Goal: Register for event/course

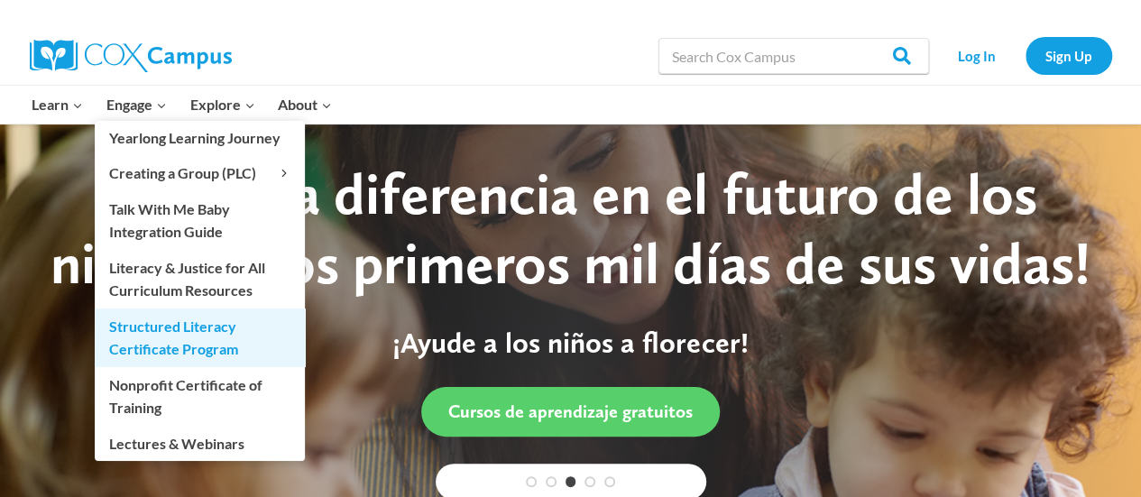
click at [166, 327] on link "Structured Literacy Certificate Program" at bounding box center [200, 337] width 210 height 58
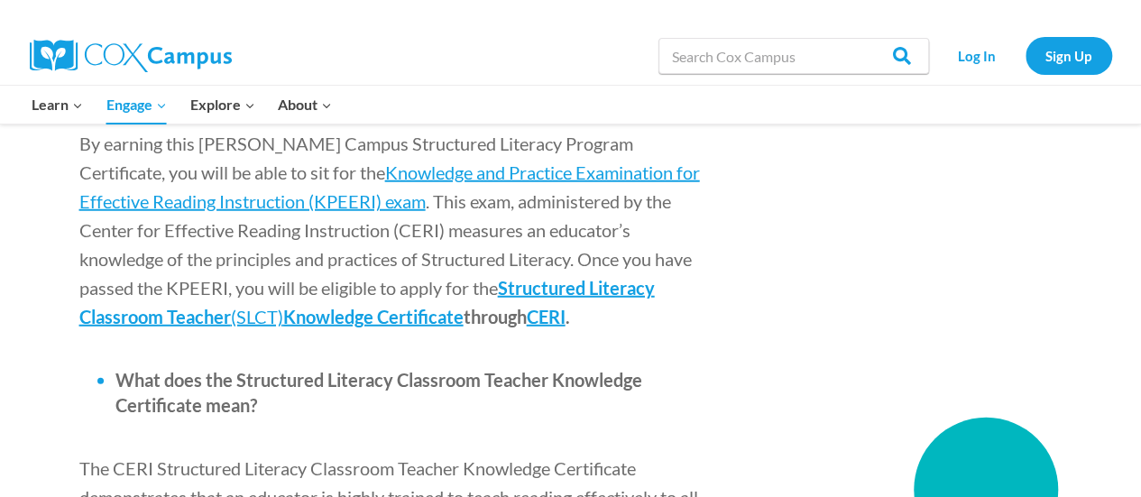
scroll to position [2435, 0]
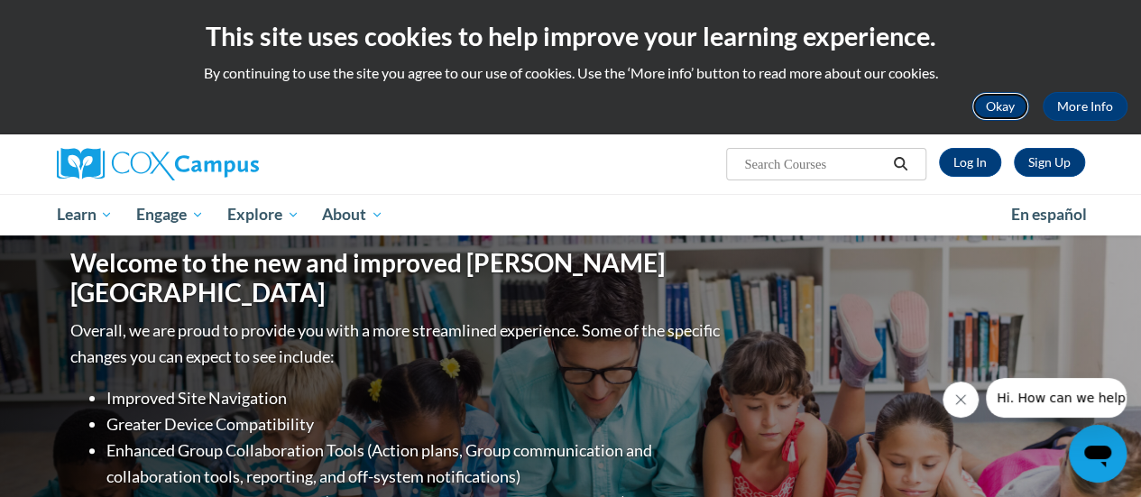
click at [996, 108] on button "Okay" at bounding box center [1000, 106] width 58 height 29
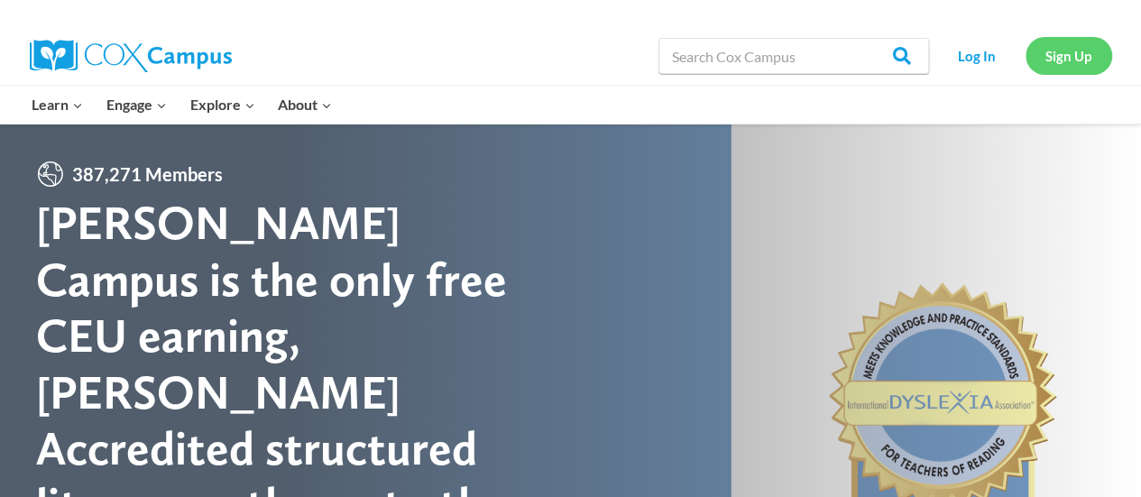
click at [1059, 52] on link "Sign Up" at bounding box center [1069, 55] width 87 height 37
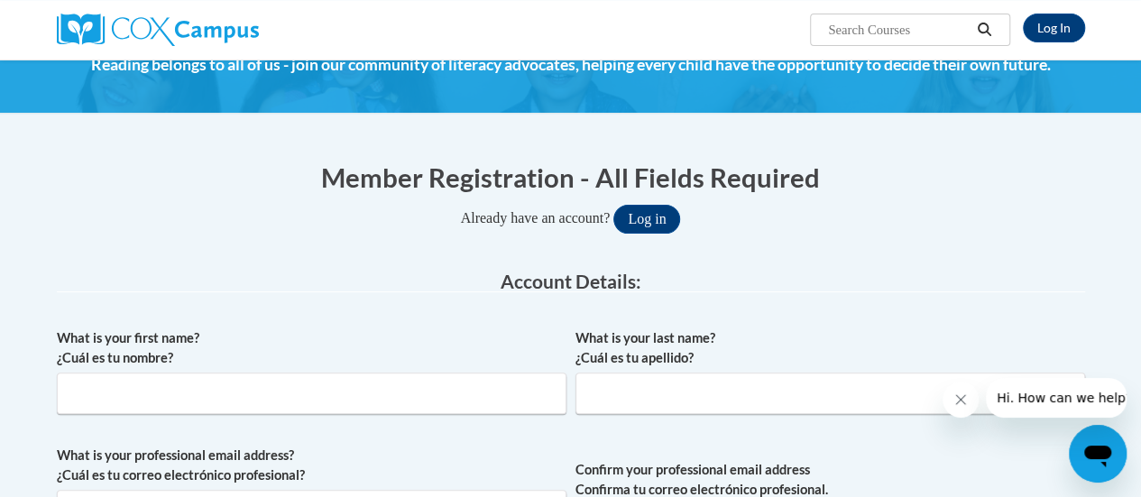
scroll to position [180, 0]
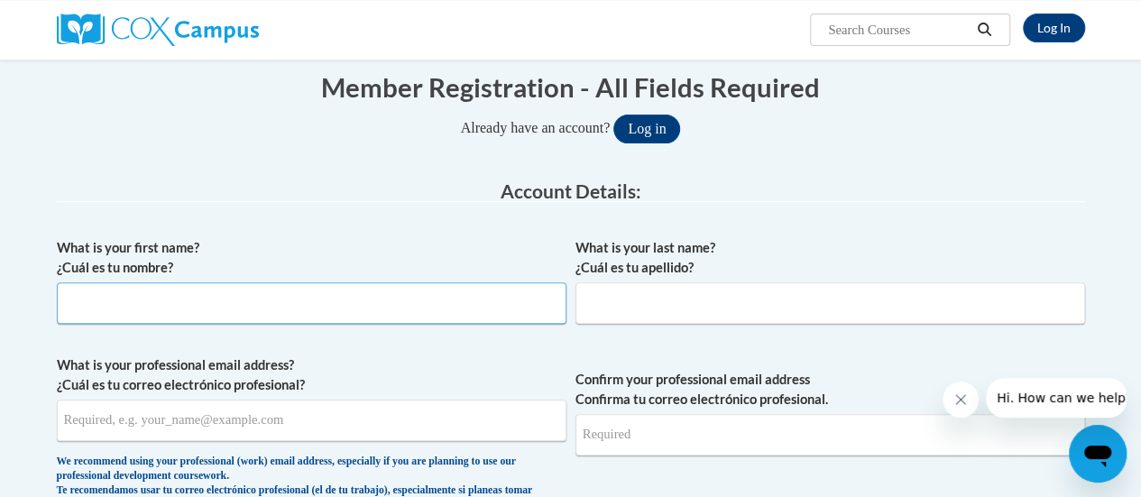
click at [90, 302] on input "What is your first name? ¿Cuál es tu nombre?" at bounding box center [312, 302] width 510 height 41
type input "Betty"
type input "K. Fowler"
click at [103, 419] on input "What is your professional email address? ¿Cuál es tu correo electrónico profesi…" at bounding box center [312, 420] width 510 height 41
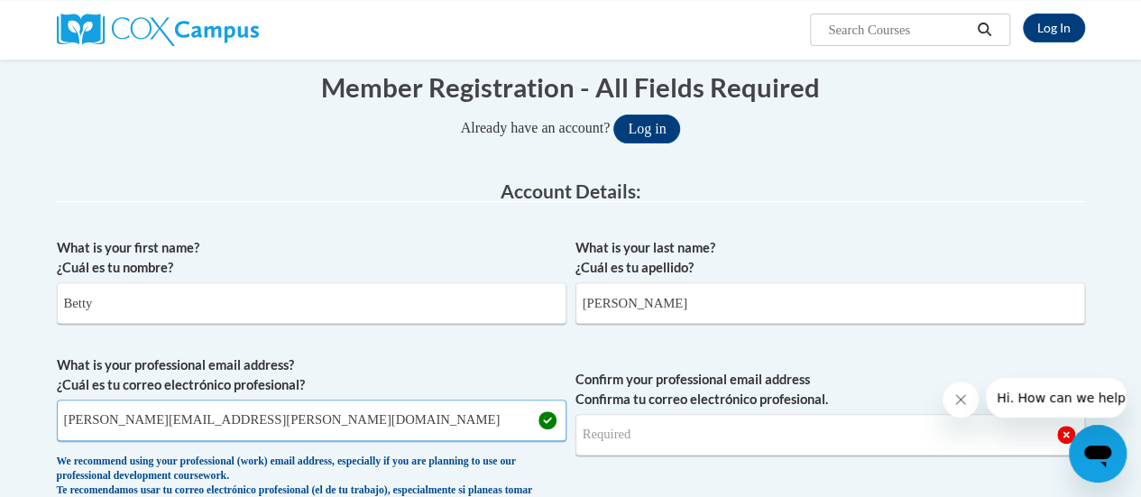
type input "betty.weekley@atlanta.k12.ga.us"
click at [621, 428] on input "Confirm your professional email address Confirma tu correo electrónico profesio…" at bounding box center [830, 434] width 510 height 41
click at [652, 437] on input "betty.week.ey@atlanta.k12.ga.us" at bounding box center [830, 434] width 510 height 41
click at [648, 436] on input "betty.week.ey@atlanta.k12.ga.us" at bounding box center [830, 434] width 510 height 41
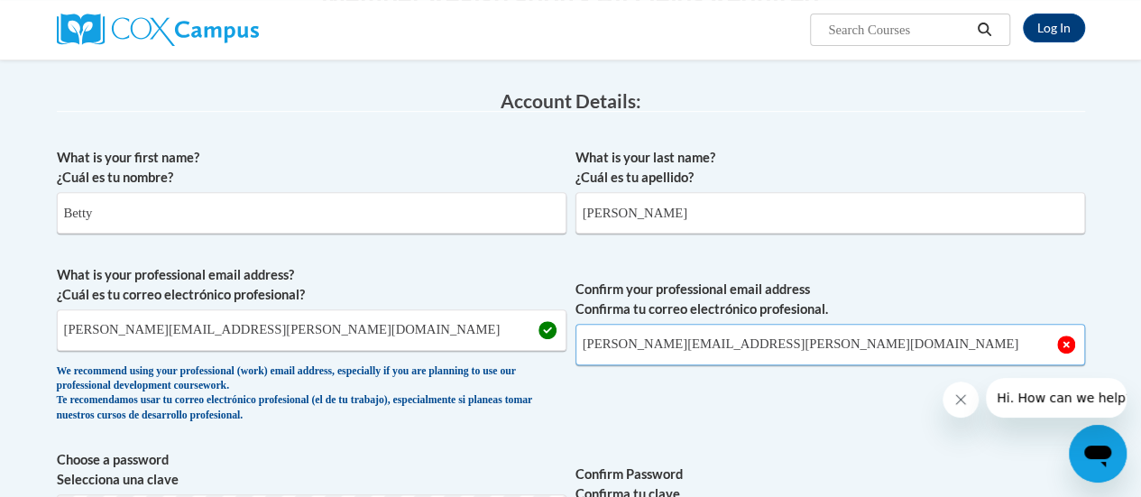
scroll to position [361, 0]
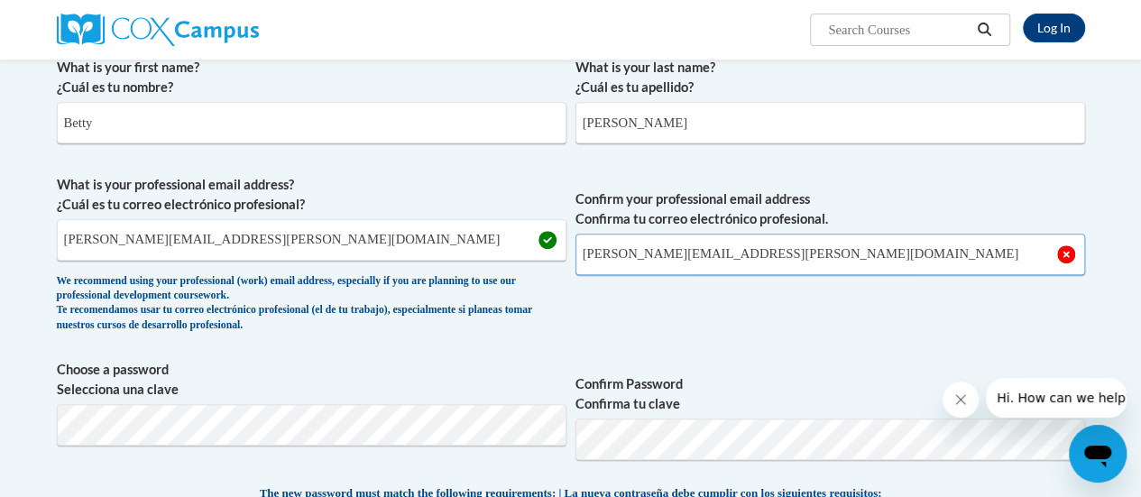
type input "betty.weekley@atlanta.k12.ga.us"
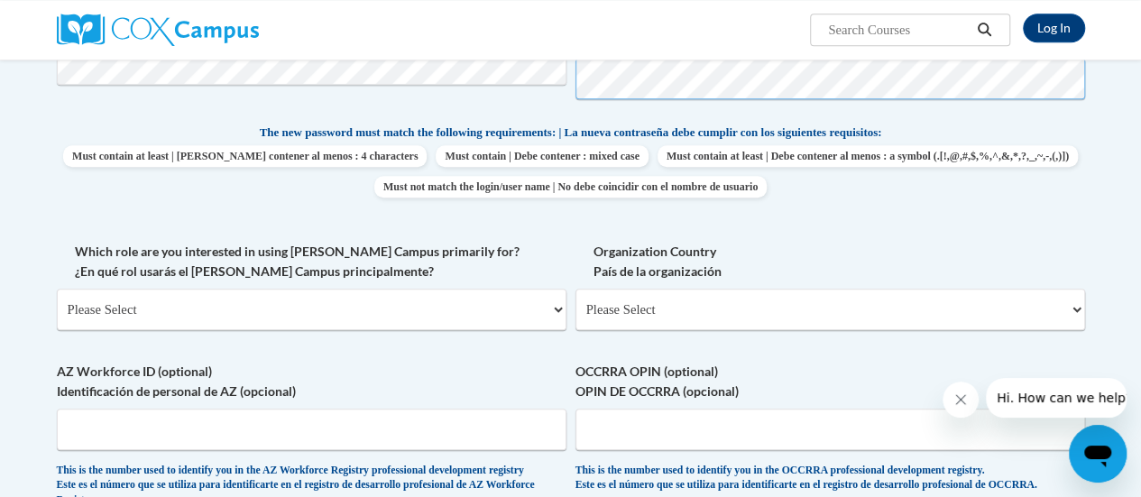
scroll to position [631, 0]
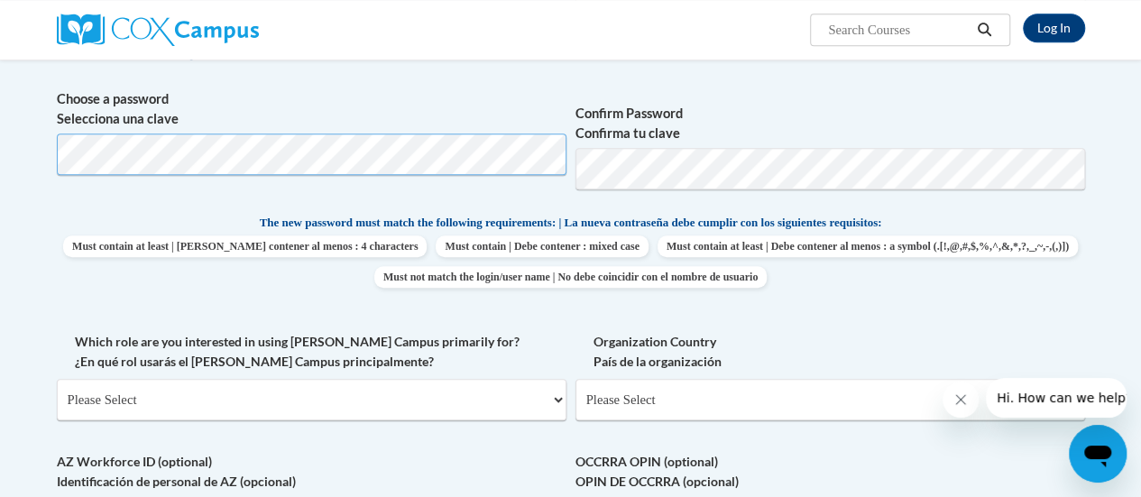
click at [55, 154] on div "Member Registration - All Fields Required Already have an account? Log in Prefe…" at bounding box center [570, 311] width 1055 height 1423
click at [556, 398] on select "Please Select College/University | Colegio/Universidad Community/Nonprofit Part…" at bounding box center [312, 399] width 510 height 41
select select "fbf2d438-af2f-41f8-98f1-81c410e29de3"
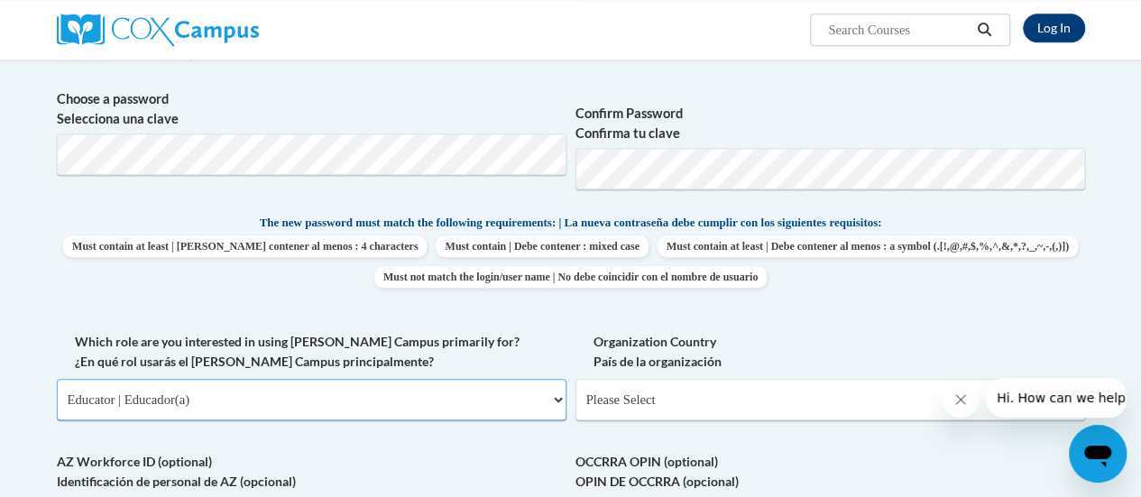
click at [57, 379] on select "Please Select College/University | Colegio/Universidad Community/Nonprofit Part…" at bounding box center [312, 399] width 510 height 41
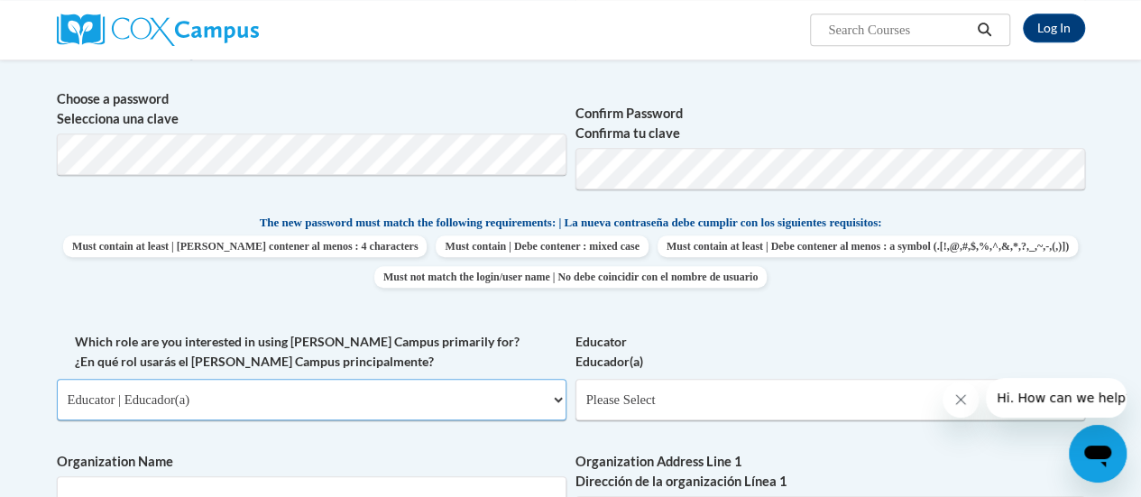
scroll to position [812, 0]
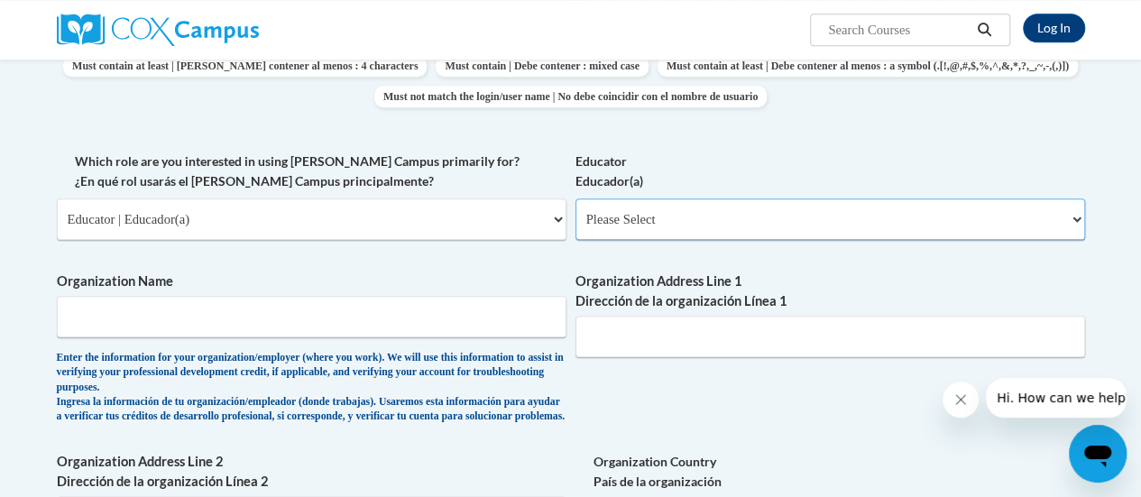
click at [1078, 217] on select "Please Select Early Learning/Daycare Teacher/Family Home Care Provider | Maestr…" at bounding box center [830, 218] width 510 height 41
select select "67563ca1-16dc-4830-a7b3-94a34bed3689"
click at [575, 198] on select "Please Select Early Learning/Daycare Teacher/Family Home Care Provider | Maestr…" at bounding box center [830, 218] width 510 height 41
click at [153, 317] on input "Organization Name" at bounding box center [312, 316] width 510 height 41
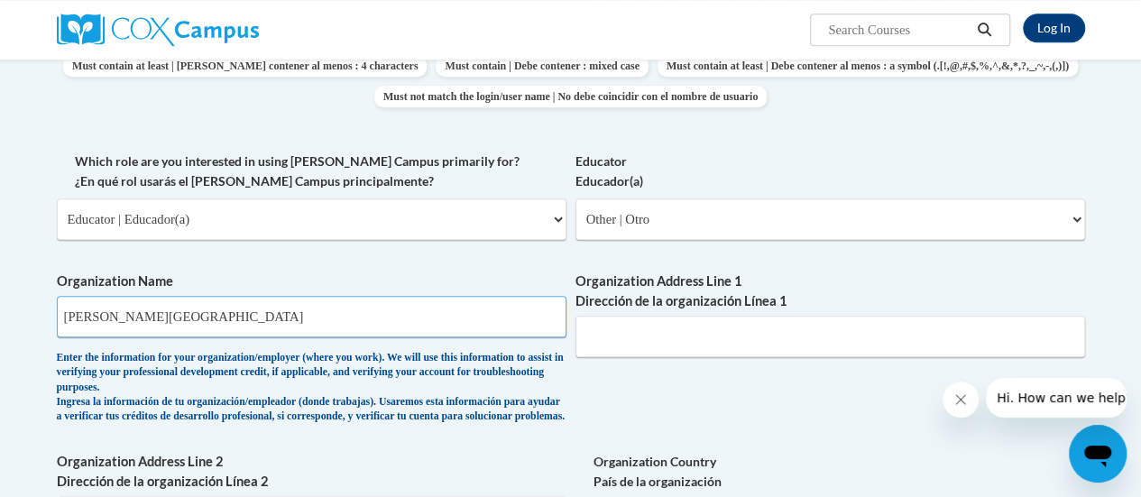
type input "Clark Atlanta University"
click at [620, 336] on input "Organization Address Line 1 Dirección de la organización Línea 1" at bounding box center [830, 336] width 510 height 41
click at [595, 339] on input "Organization Address Line 1 Dirección de la organización Línea 1" at bounding box center [830, 336] width 510 height 41
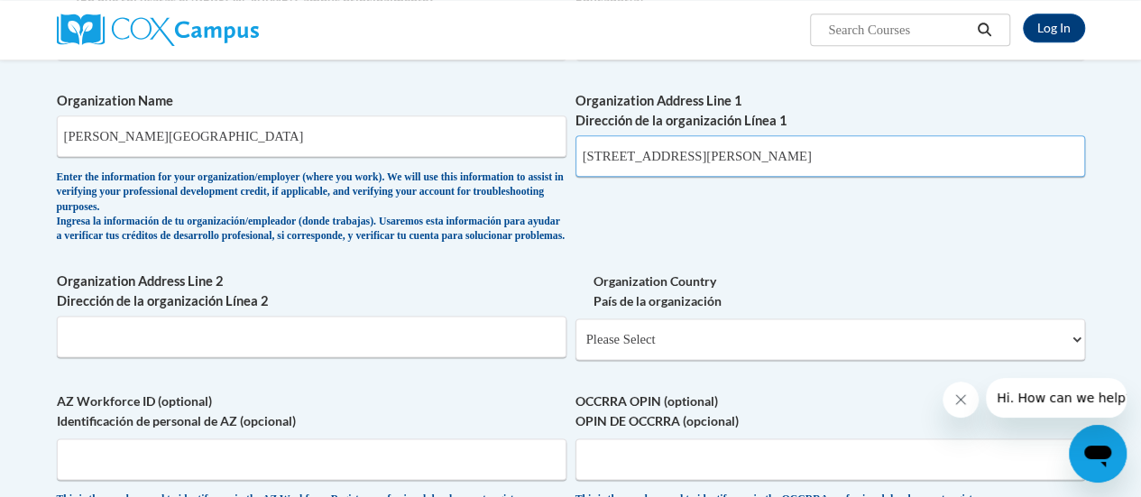
scroll to position [1082, 0]
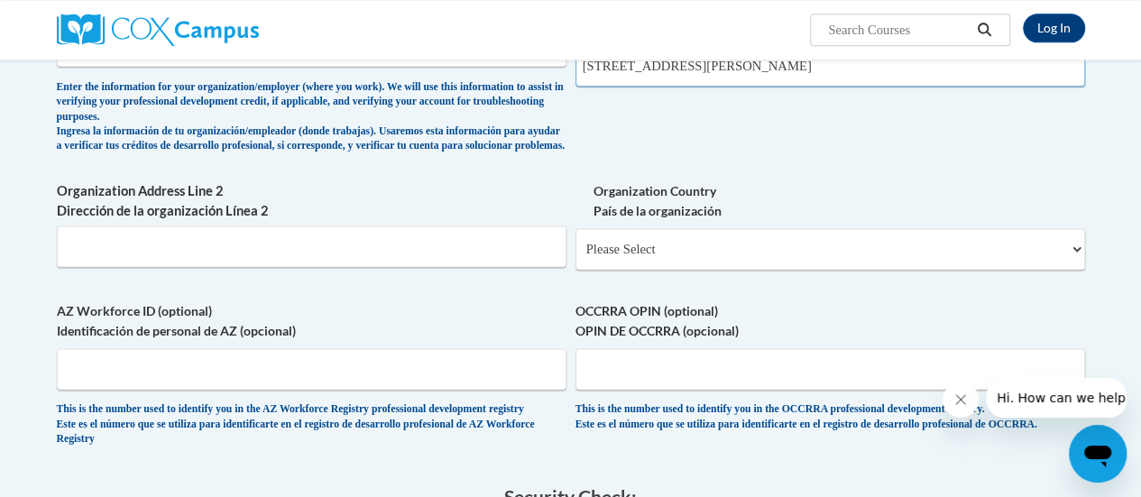
type input "223 James P. Brawley Dr. SW, Atlanta, GA 30314"
click at [1076, 264] on select "Please Select United States | Estados Unidos Outside of the United States | Fue…" at bounding box center [830, 248] width 510 height 41
select select "ad49bcad-a171-4b2e-b99c-48b446064914"
click at [575, 242] on select "Please Select United States | Estados Unidos Outside of the United States | Fue…" at bounding box center [830, 248] width 510 height 41
select select
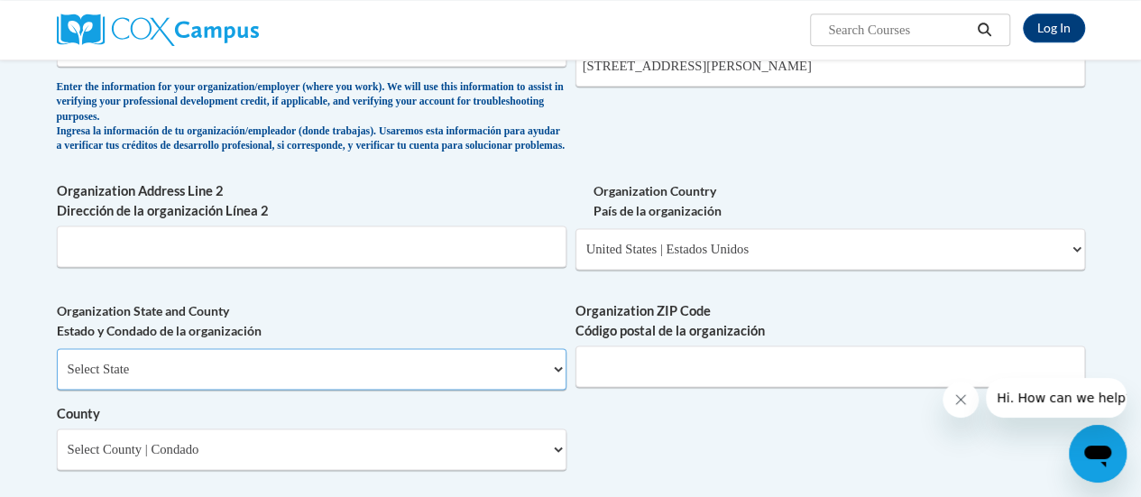
click at [557, 381] on select "Select State Alabama Alaska Arizona Arkansas California Colorado Connecticut De…" at bounding box center [312, 368] width 510 height 41
select select "Georgia"
click at [57, 362] on select "Select State Alabama Alaska Arizona Arkansas California Colorado Connecticut De…" at bounding box center [312, 368] width 510 height 41
click at [689, 382] on input "Organization ZIP Code Código postal de la organización" at bounding box center [830, 365] width 510 height 41
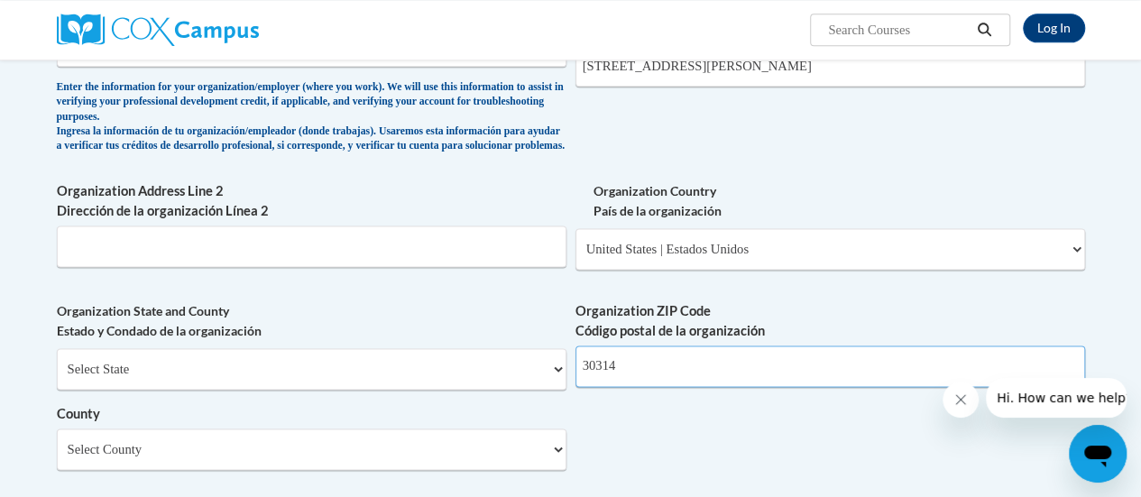
scroll to position [902, 0]
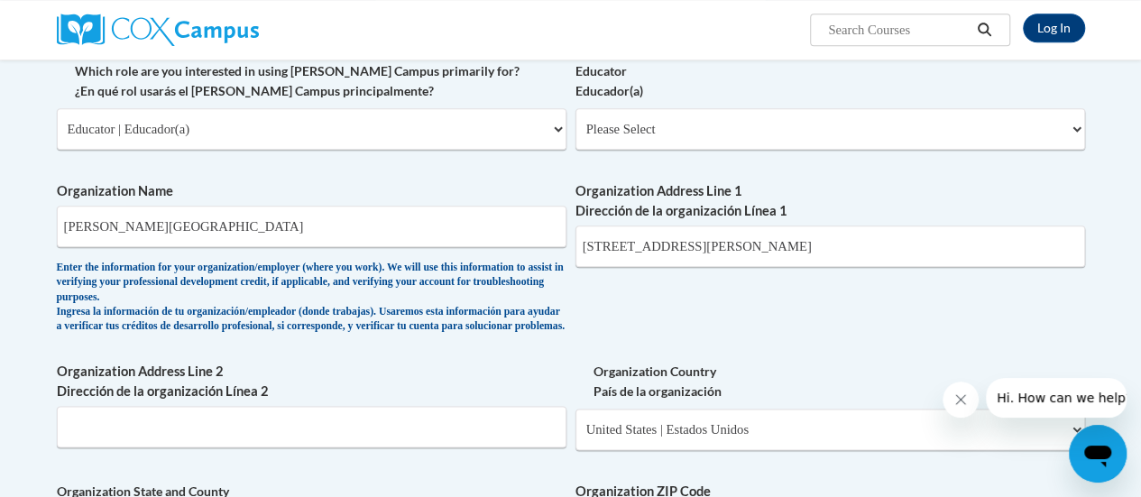
type input "30314"
drag, startPoint x: 873, startPoint y: 246, endPoint x: 764, endPoint y: 252, distance: 109.3
click at [764, 252] on input "223 James P. Brawley Dr. SW, Atlanta, GA 30314" at bounding box center [830, 245] width 510 height 41
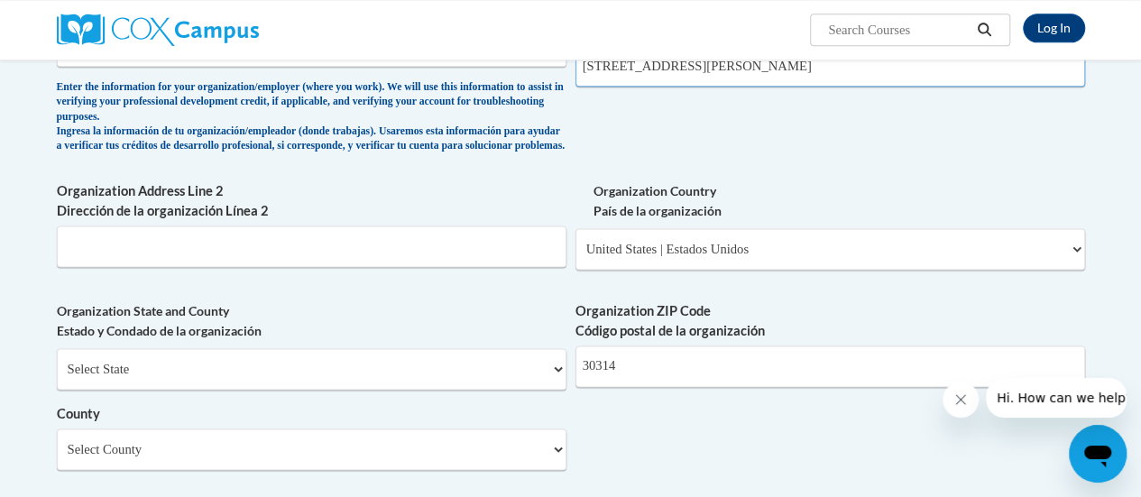
scroll to position [992, 0]
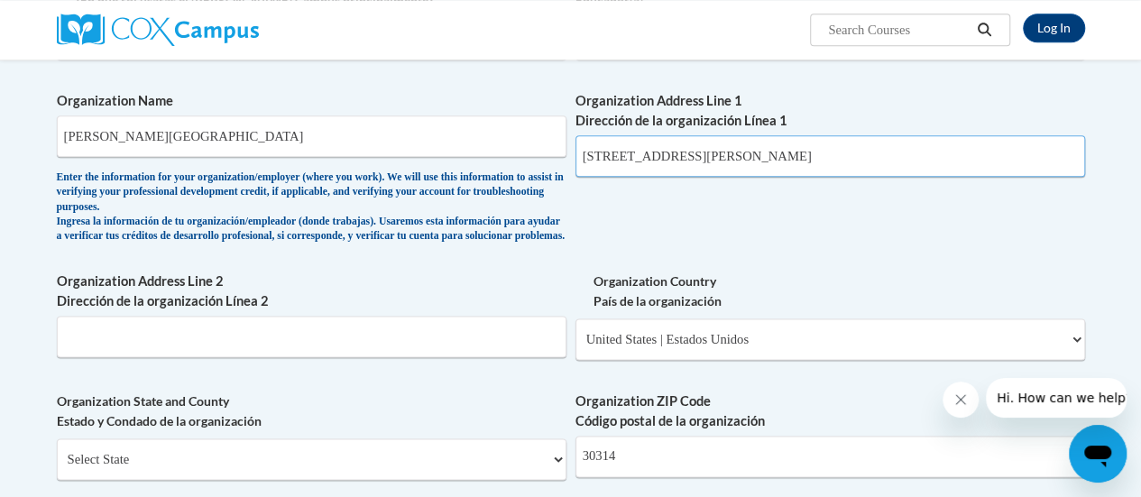
drag, startPoint x: 866, startPoint y: 156, endPoint x: 798, endPoint y: 158, distance: 67.7
click at [798, 158] on input "223 James P. Brawley Dr. SW, Atlanta, GA 30314" at bounding box center [830, 155] width 510 height 41
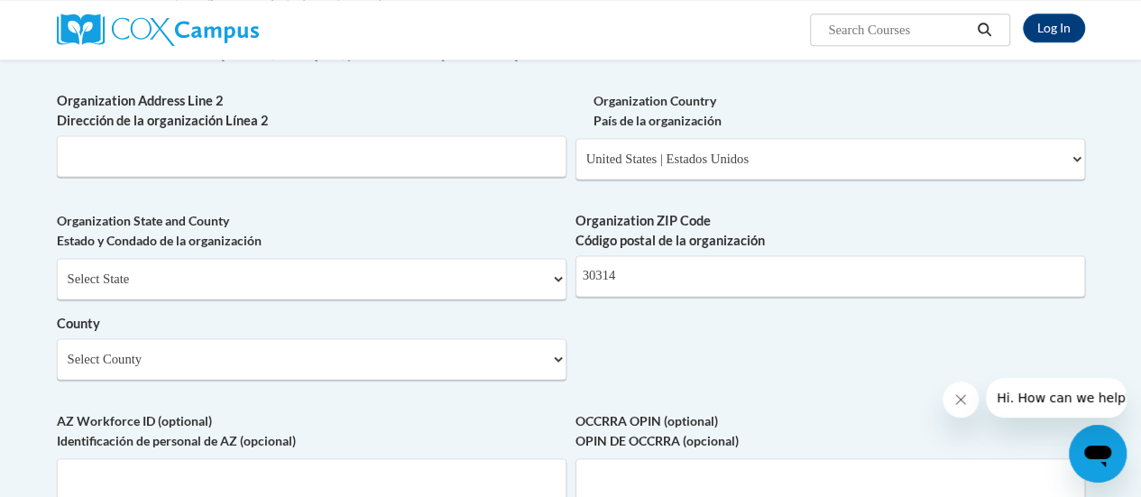
scroll to position [1263, 0]
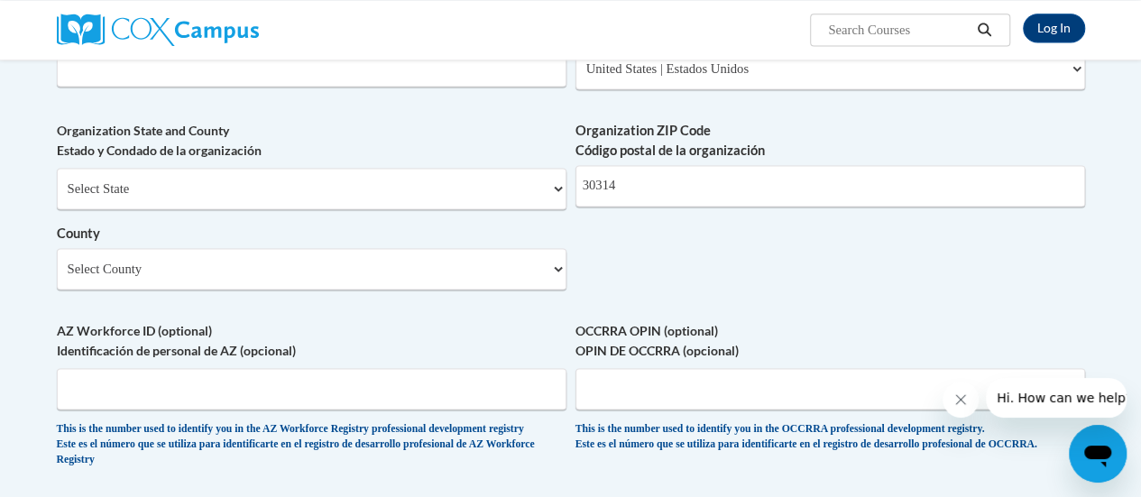
type input "223 James P. Brawley Dr. SW, Atlanta"
click at [557, 279] on select "Select County Appling Atkinson Bacon Baker Baldwin Banks Barrow Bartow Ben Hill…" at bounding box center [312, 268] width 510 height 41
click at [556, 281] on select "Select County Appling Atkinson Bacon Baker Baldwin Banks Barrow Bartow Ben Hill…" at bounding box center [312, 268] width 510 height 41
select select "Fulton"
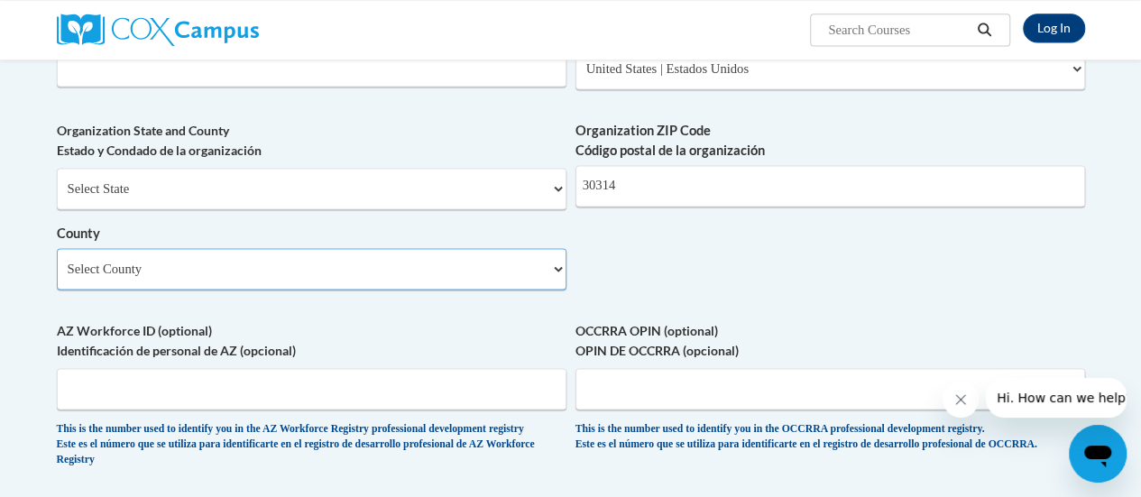
click at [57, 262] on select "Select County Appling Atkinson Bacon Baker Baldwin Banks Barrow Bartow Ben Hill…" at bounding box center [312, 268] width 510 height 41
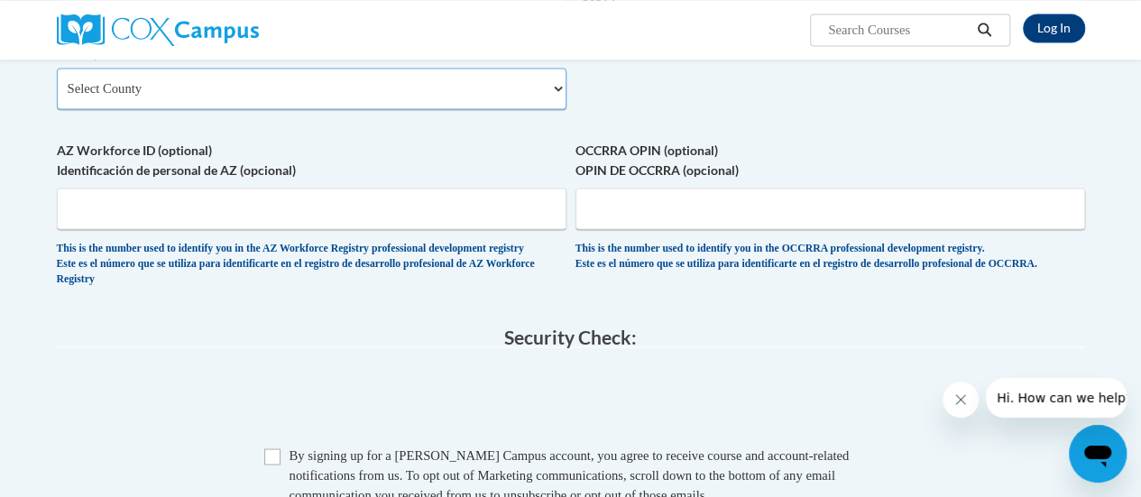
scroll to position [1533, 0]
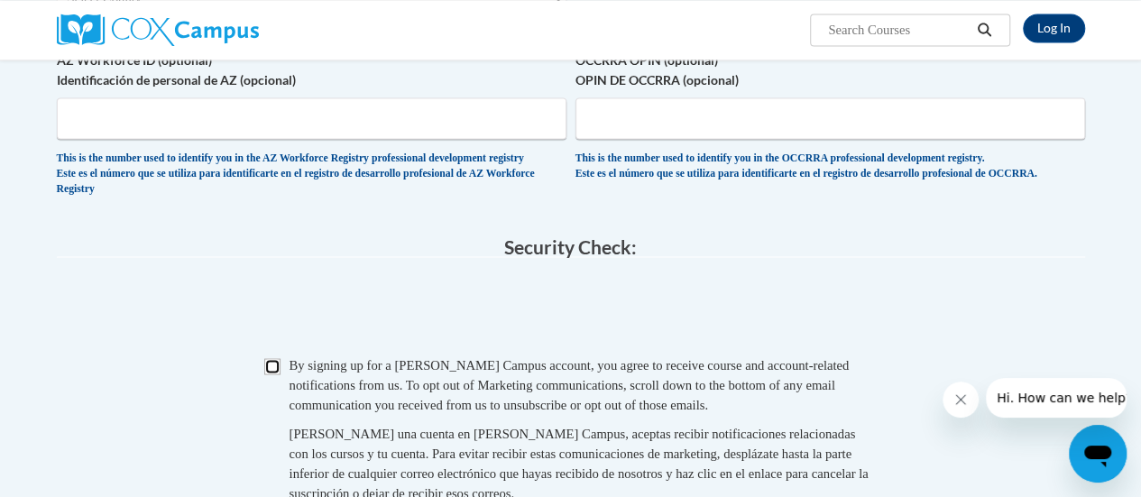
click at [274, 374] on input "Checkbox" at bounding box center [272, 366] width 16 height 16
checkbox input "true"
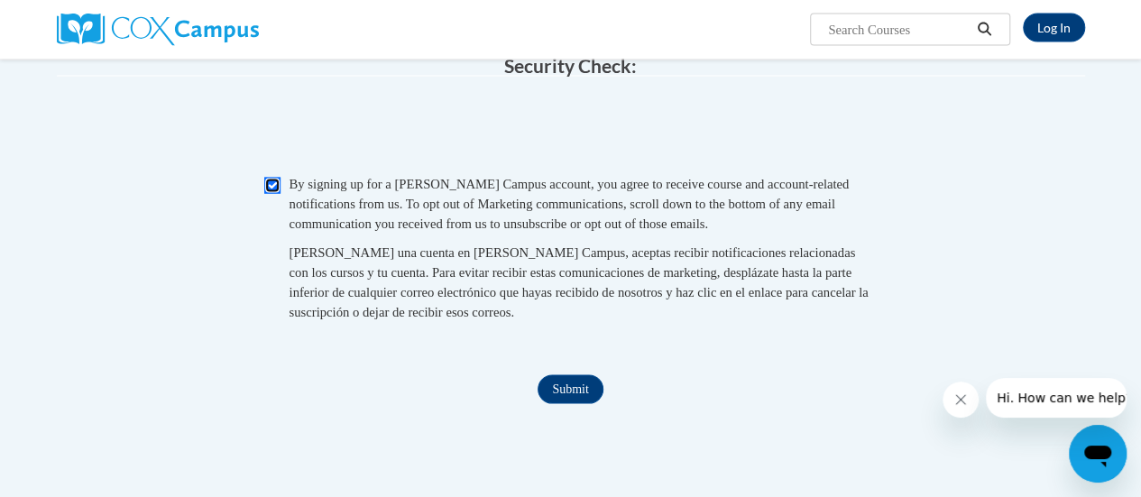
scroll to position [1804, 0]
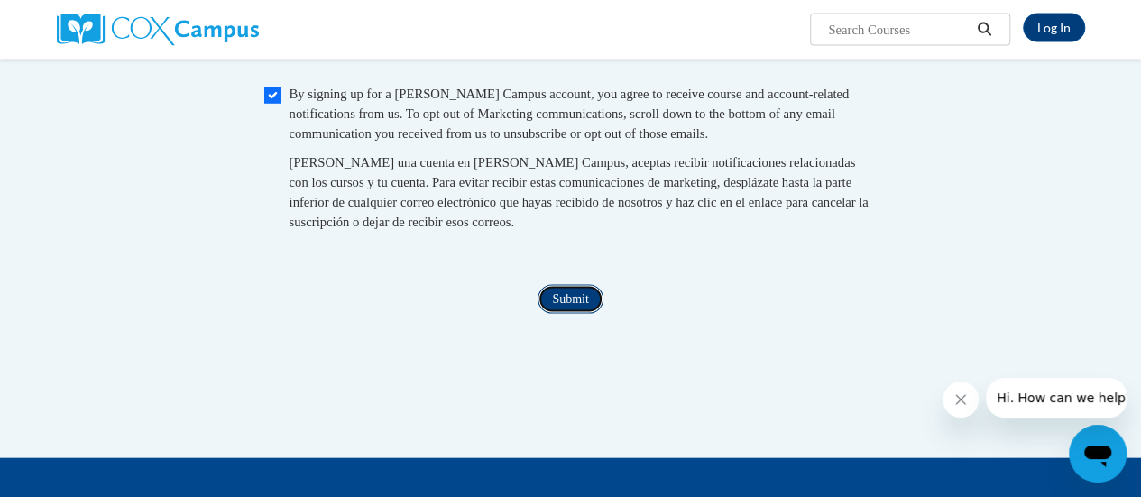
click at [564, 314] on input "Submit" at bounding box center [570, 299] width 65 height 29
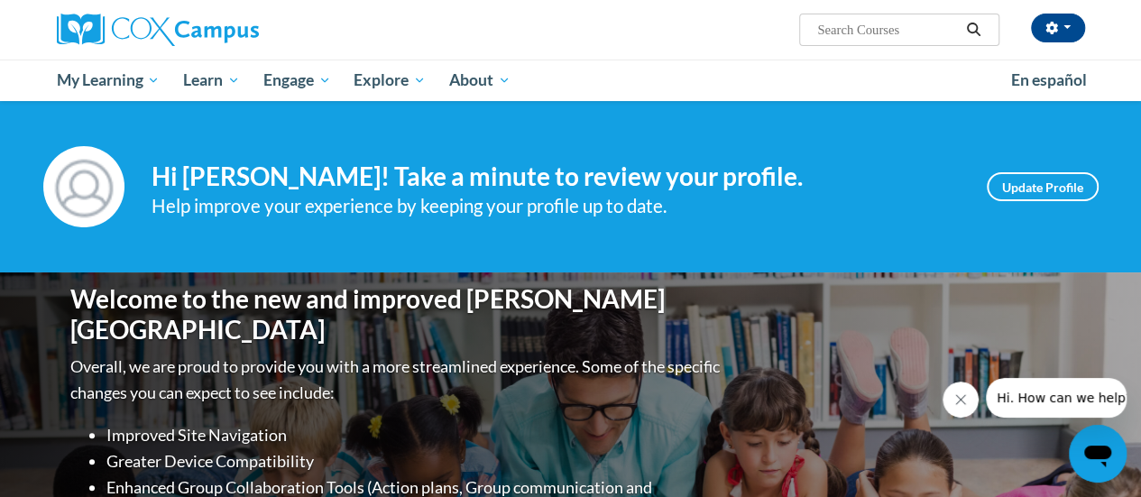
click at [913, 207] on div "Help improve your experience by keeping your profile up to date." at bounding box center [556, 206] width 808 height 30
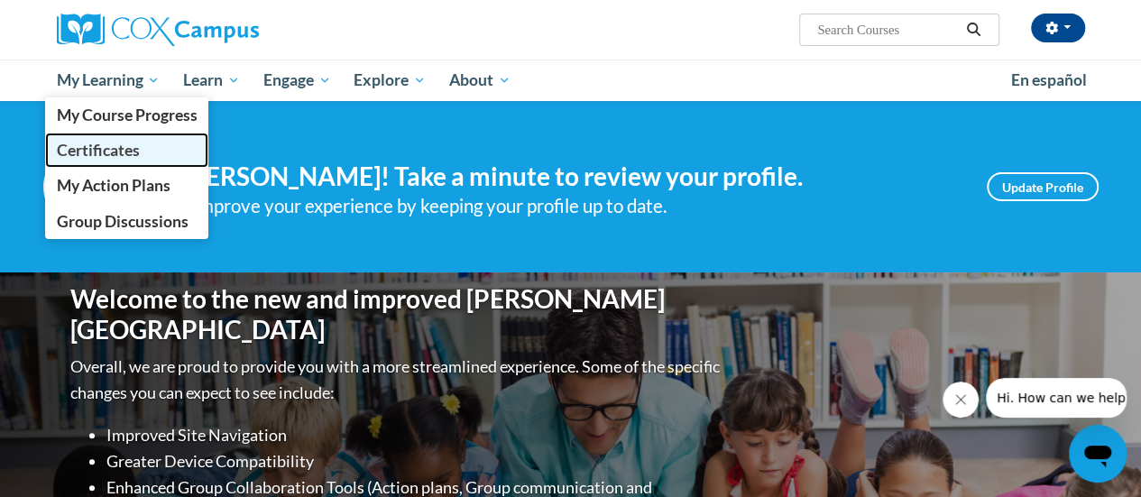
click at [106, 151] on span "Certificates" at bounding box center [97, 150] width 83 height 19
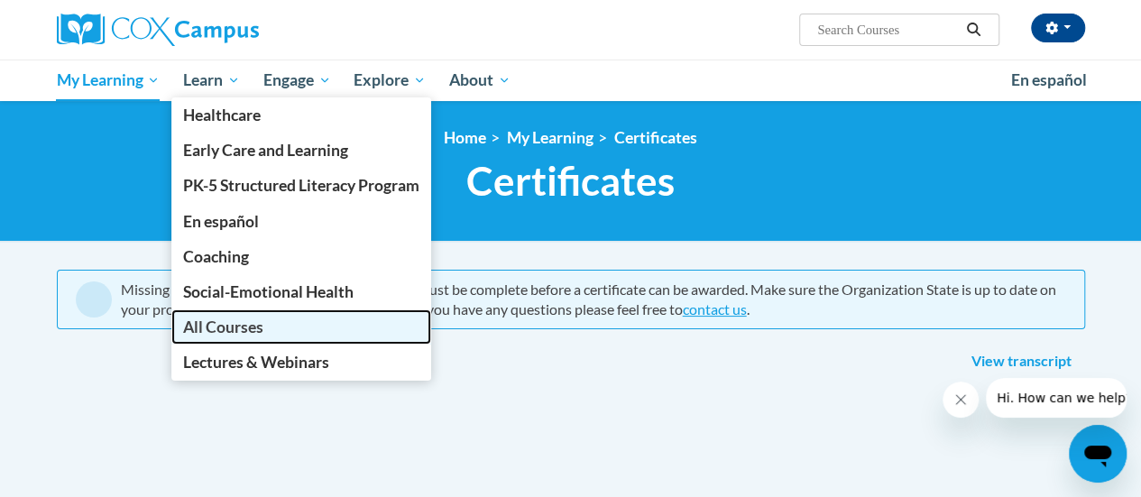
click at [220, 327] on span "All Courses" at bounding box center [223, 326] width 80 height 19
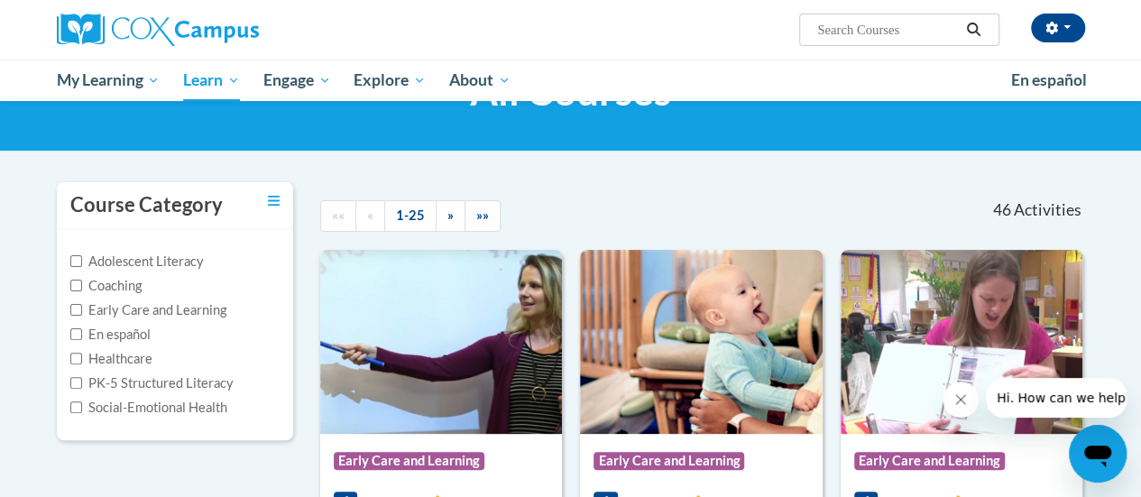
scroll to position [180, 0]
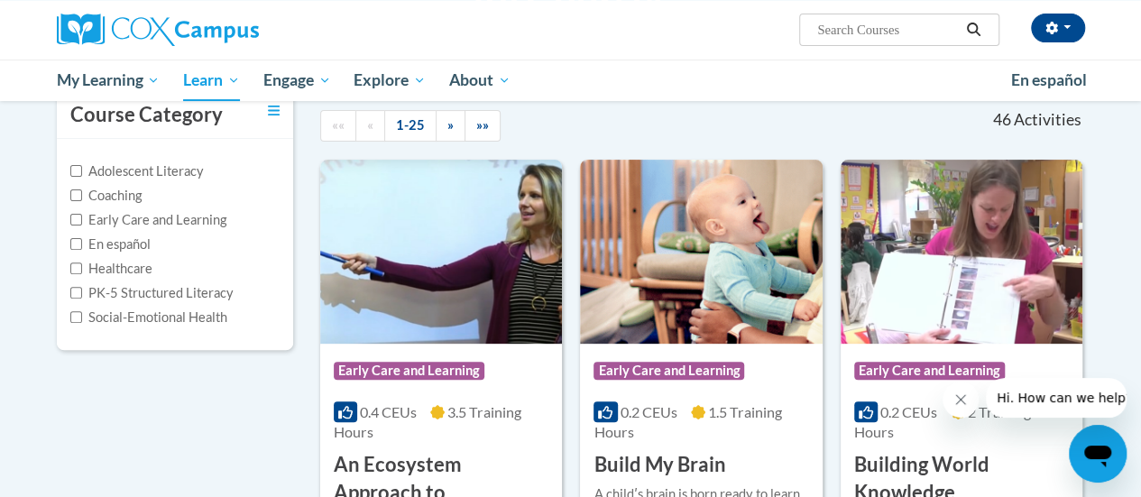
click at [836, 27] on input "Search..." at bounding box center [887, 30] width 144 height 22
type input "GaDoe dyslexia video series"
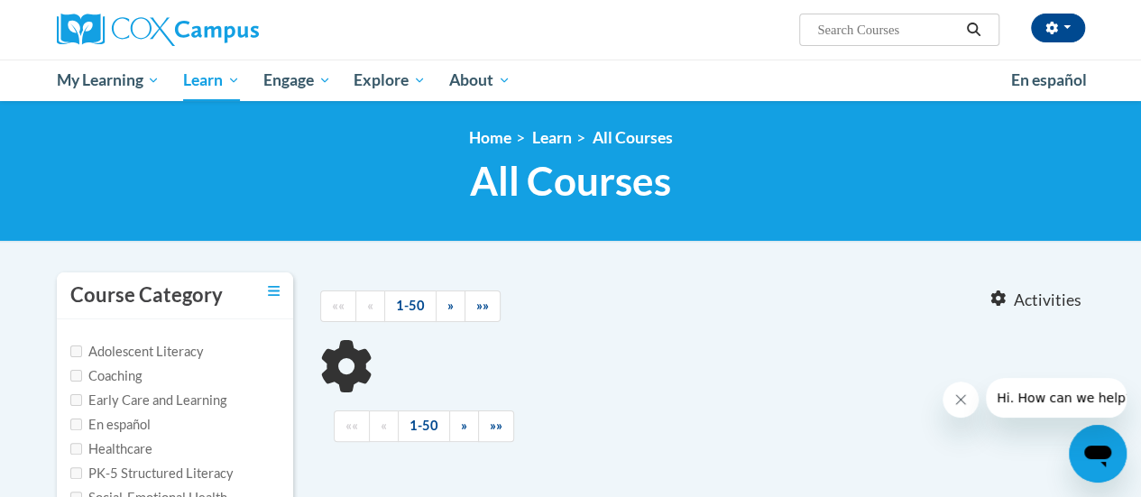
type input "GaDoe dyslexia video series"
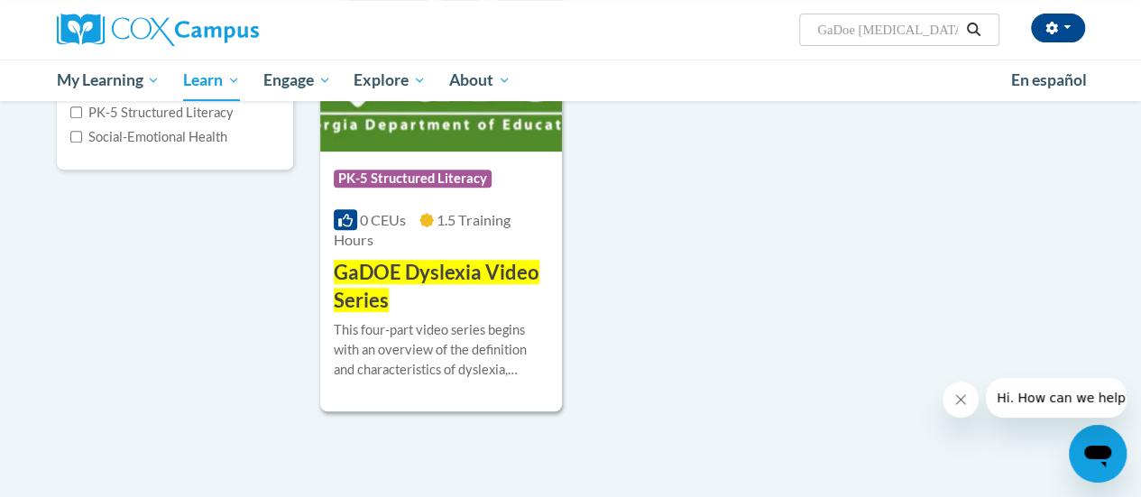
scroll to position [271, 0]
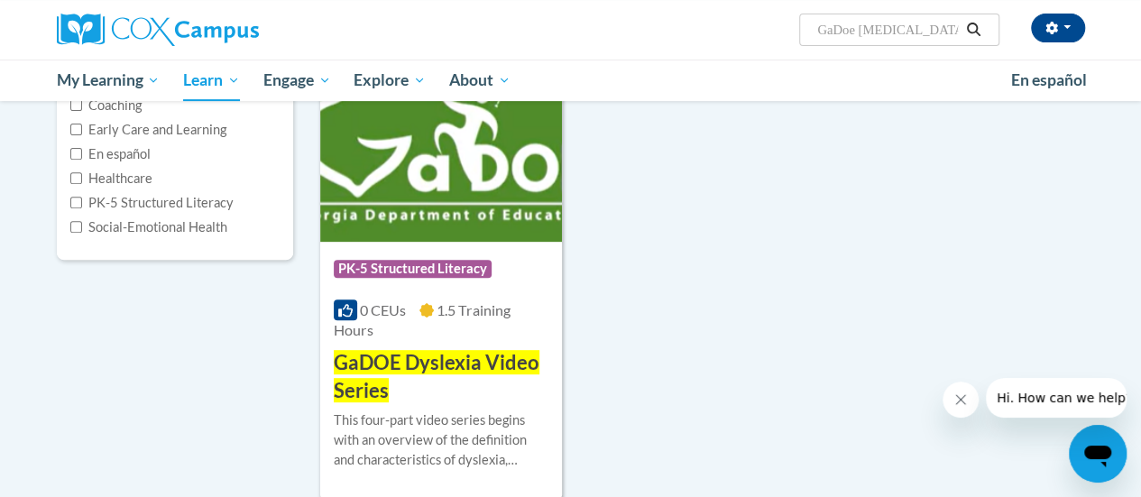
click at [417, 362] on span "GaDOE Dyslexia Video Series" at bounding box center [437, 376] width 206 height 52
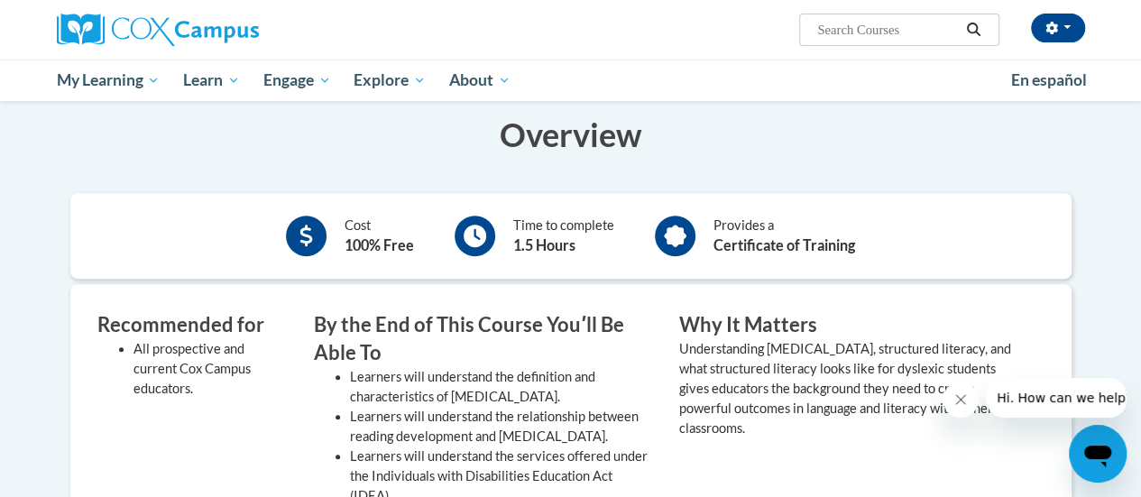
scroll to position [271, 0]
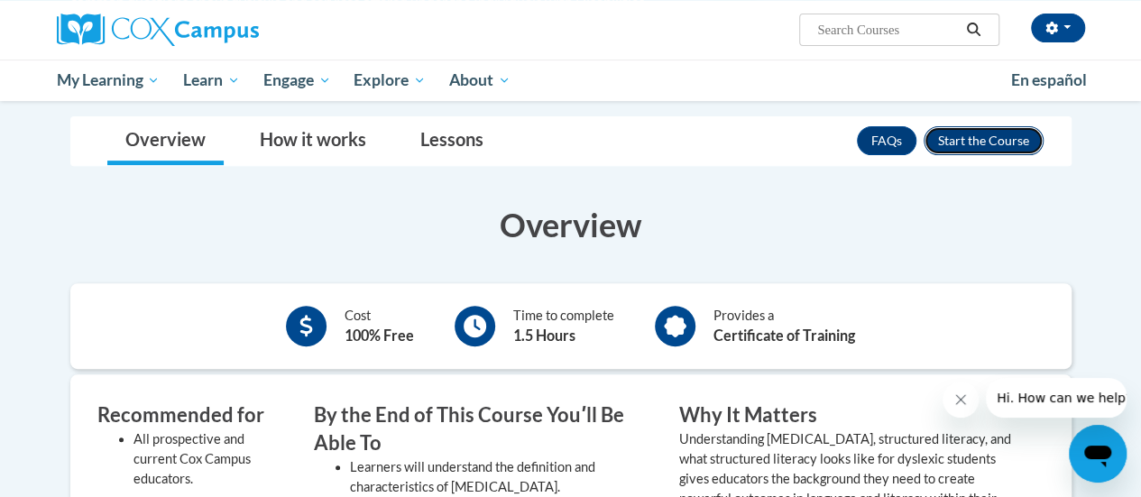
click at [971, 138] on button "Enroll" at bounding box center [984, 140] width 120 height 29
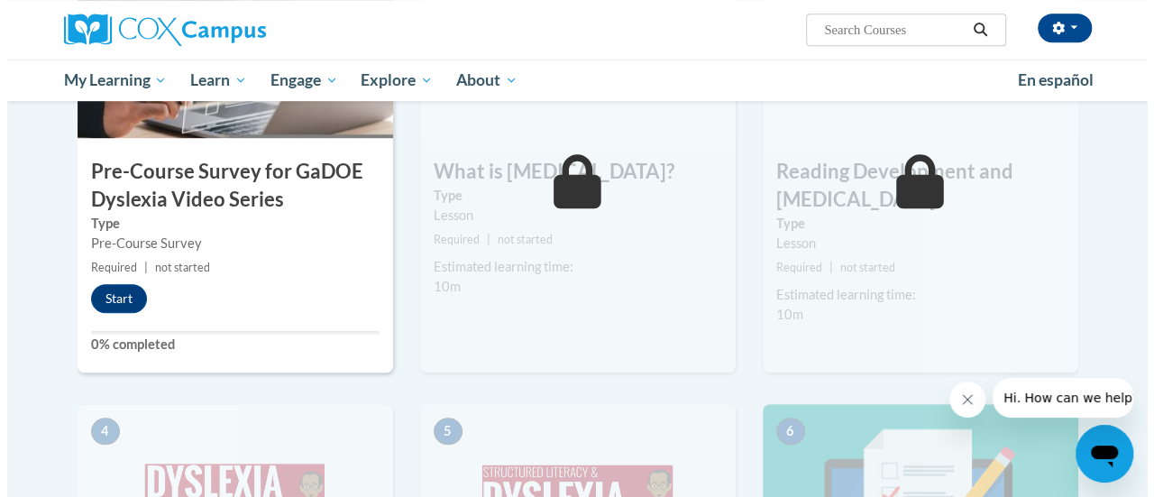
scroll to position [451, 0]
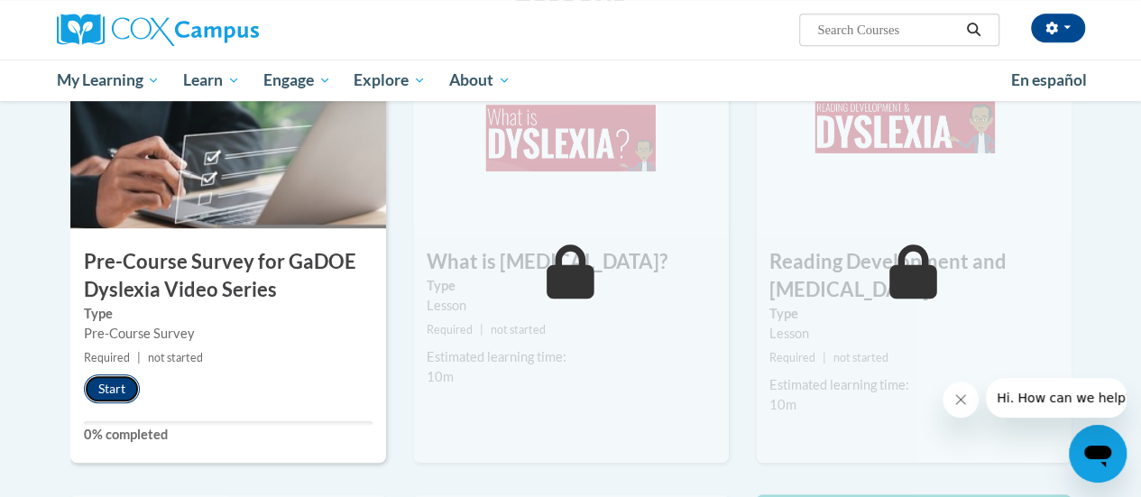
click at [110, 387] on button "Start" at bounding box center [112, 388] width 56 height 29
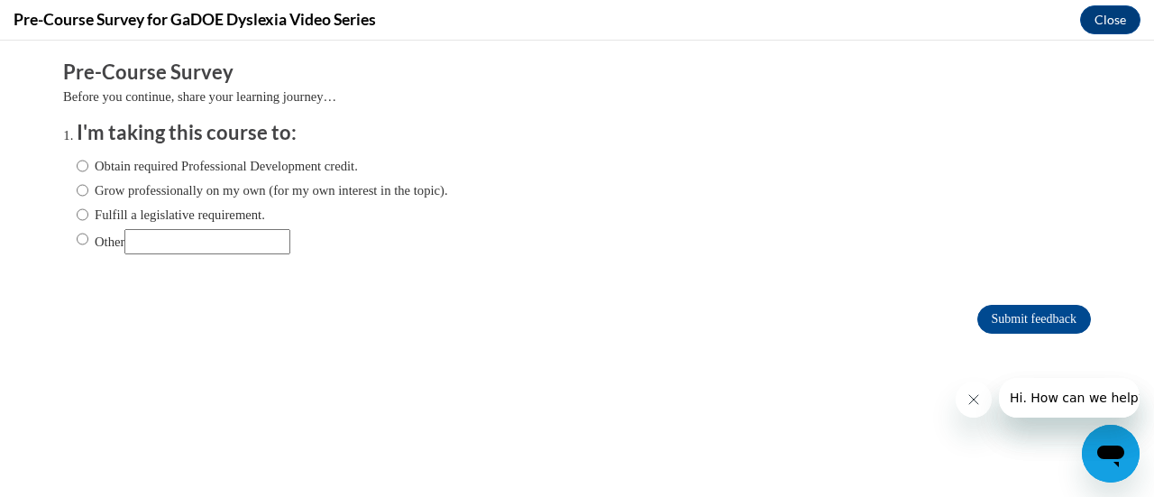
scroll to position [0, 0]
click at [77, 165] on input "Obtain required Professional Development credit." at bounding box center [83, 166] width 12 height 20
radio input "true"
click at [141, 243] on input "Other" at bounding box center [207, 241] width 166 height 25
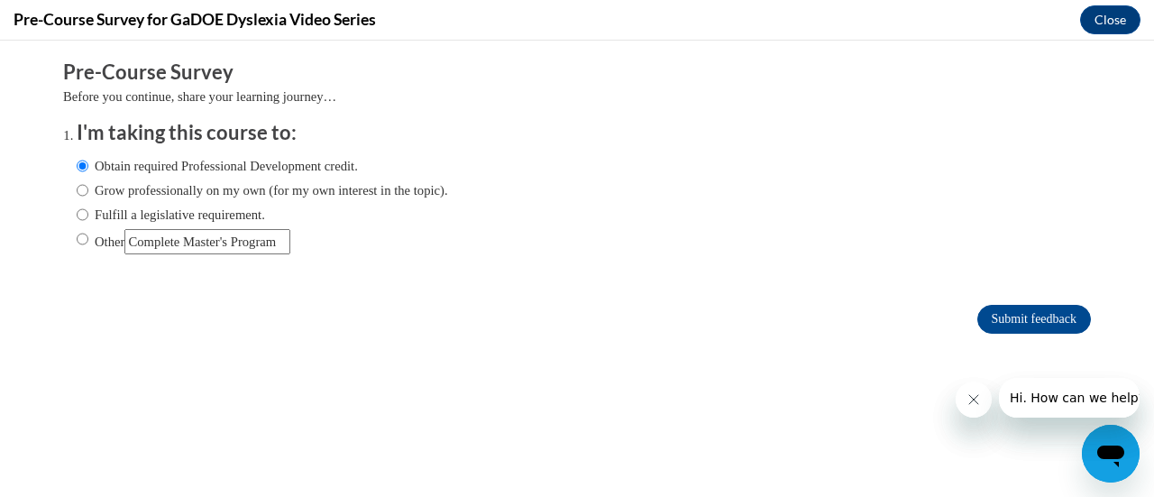
type input "Complete Master's Program"
click at [77, 241] on input "Other" at bounding box center [83, 239] width 12 height 20
radio input "true"
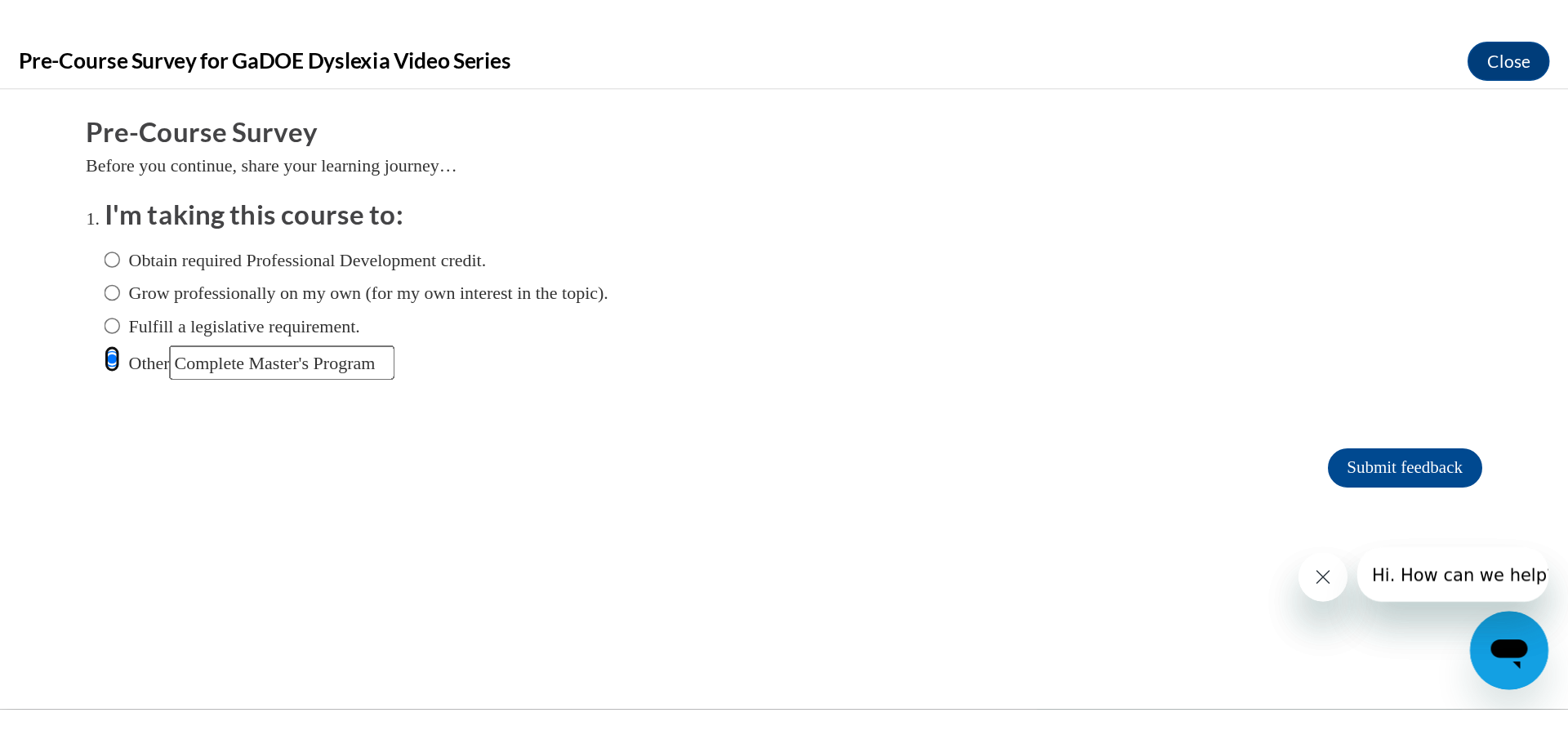
scroll to position [0, 0]
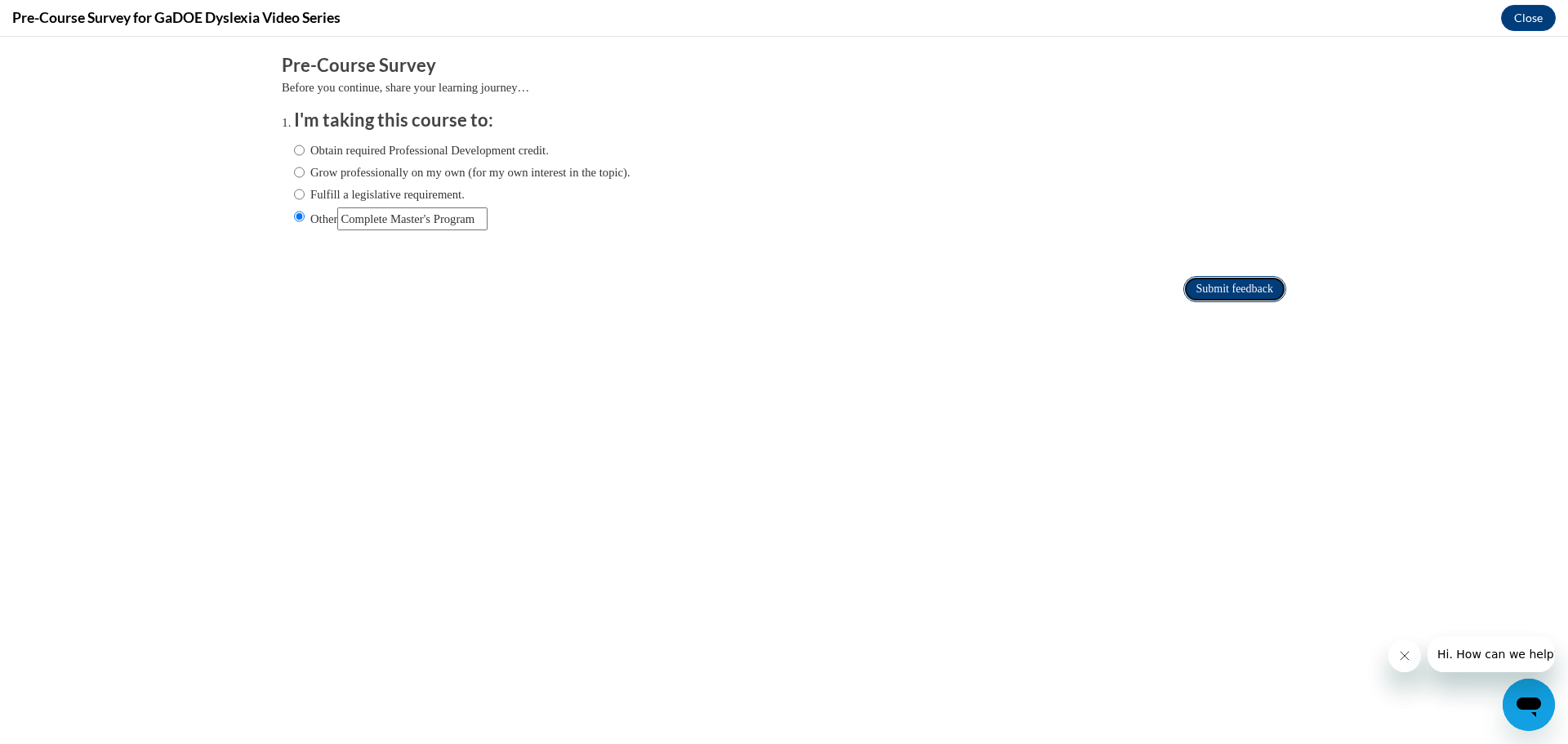
click at [1032, 287] on input "Submit feedback" at bounding box center [1235, 289] width 103 height 26
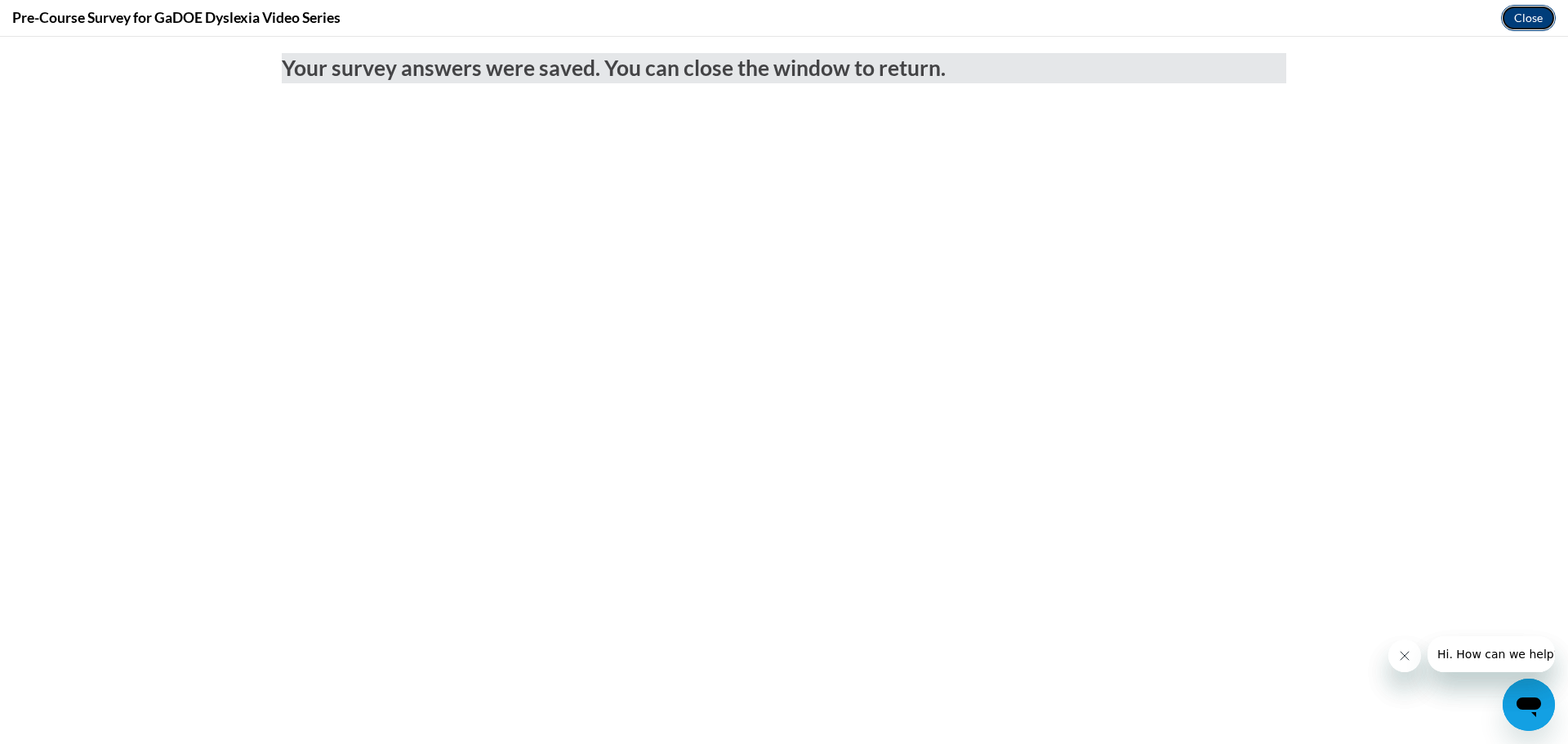
click at [1032, 18] on button "Close" at bounding box center [1528, 17] width 54 height 26
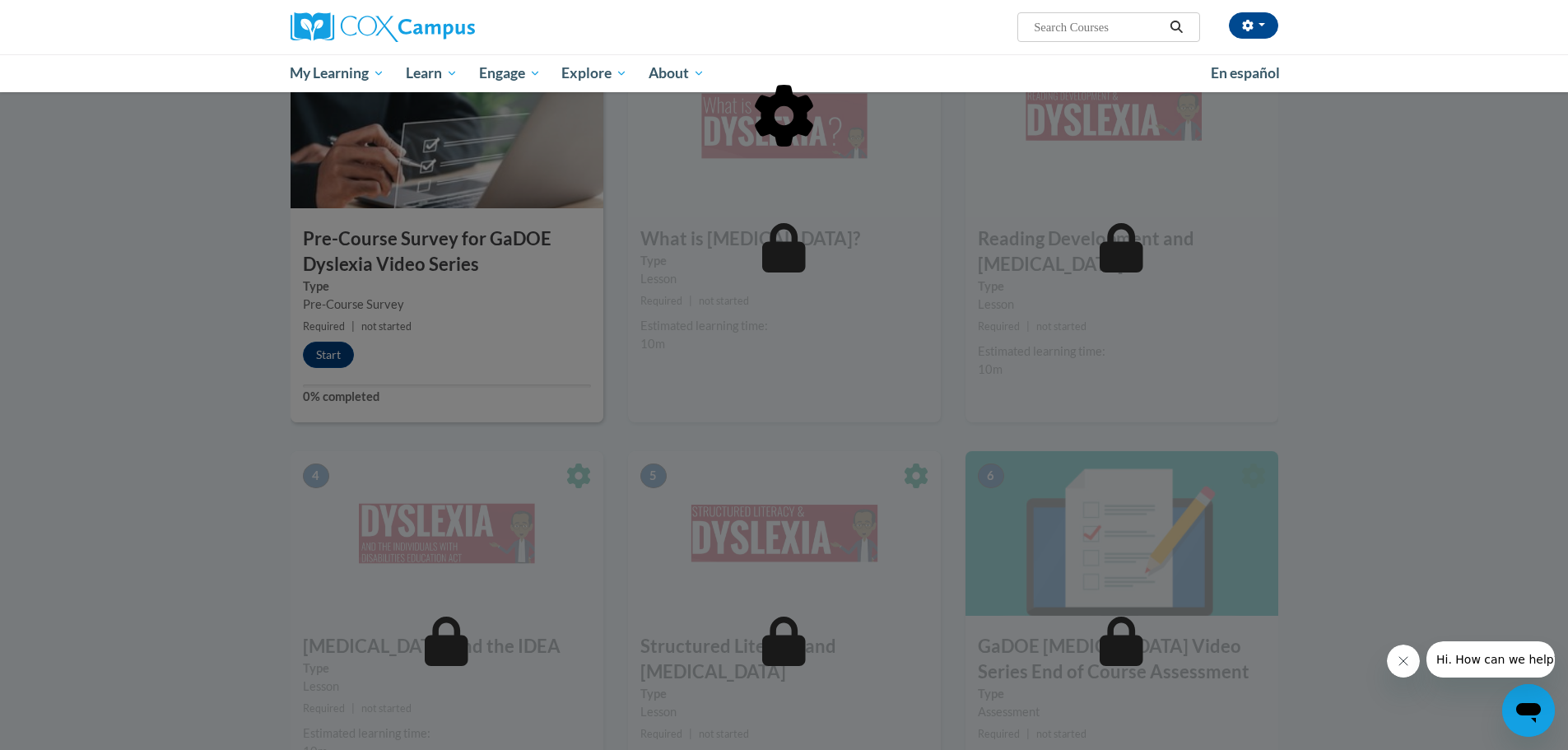
click at [1040, 64] on div "Betty K. Fowler (Eastern Daylight Time GMT-0400 ) My Profile Inbox My Transcrip…" at bounding box center [784, 46] width 1568 height 92
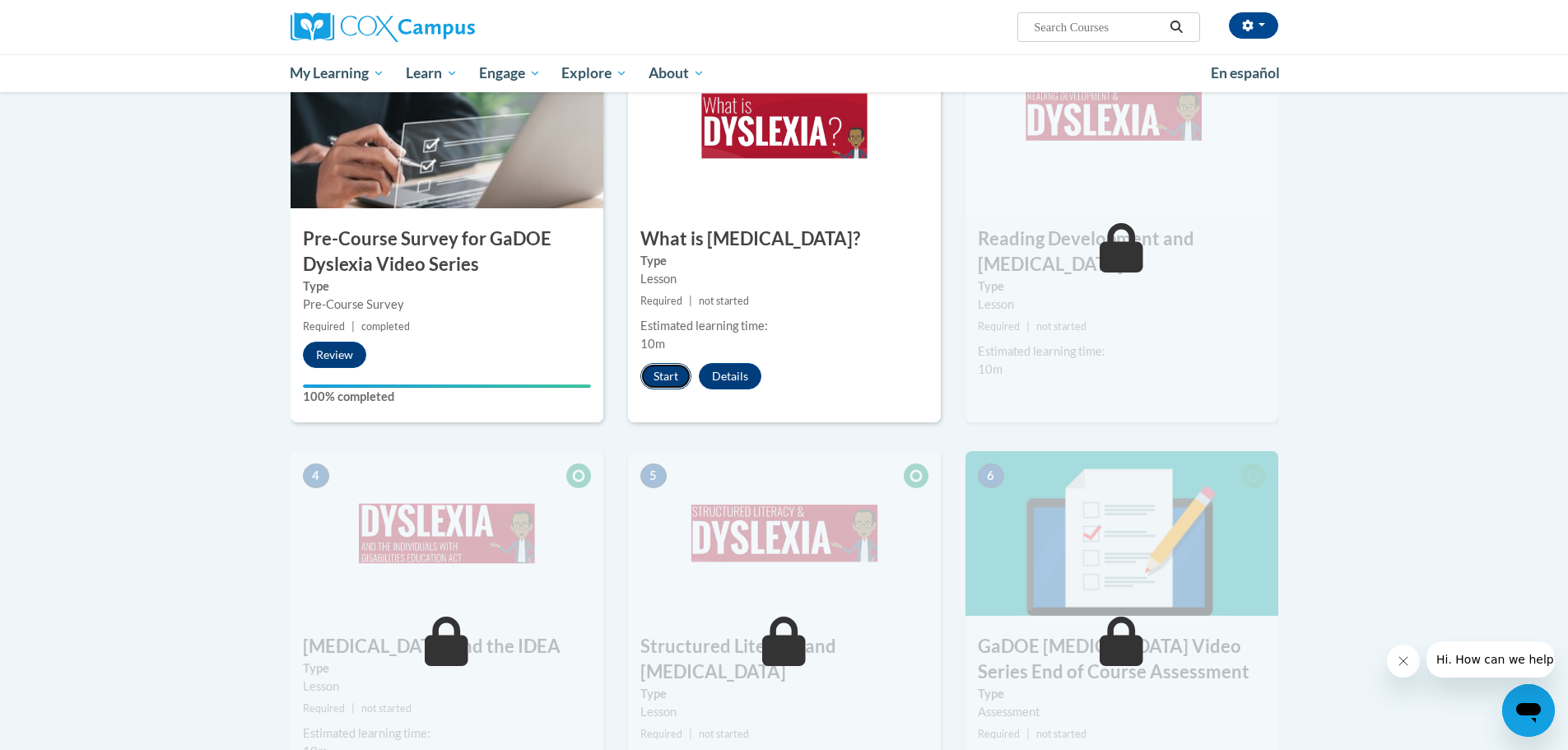
click at [659, 376] on button "Start" at bounding box center [666, 376] width 51 height 26
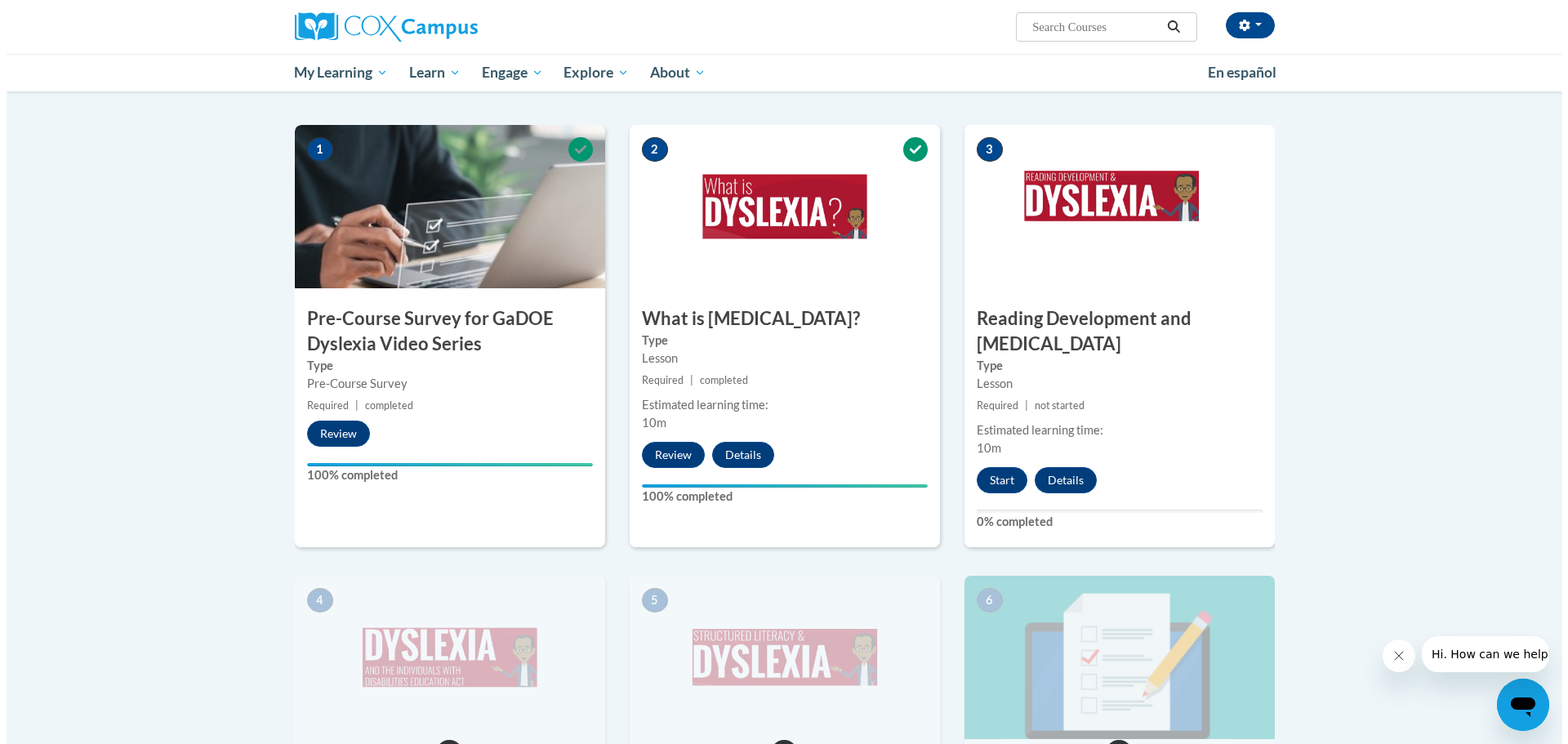
scroll to position [245, 0]
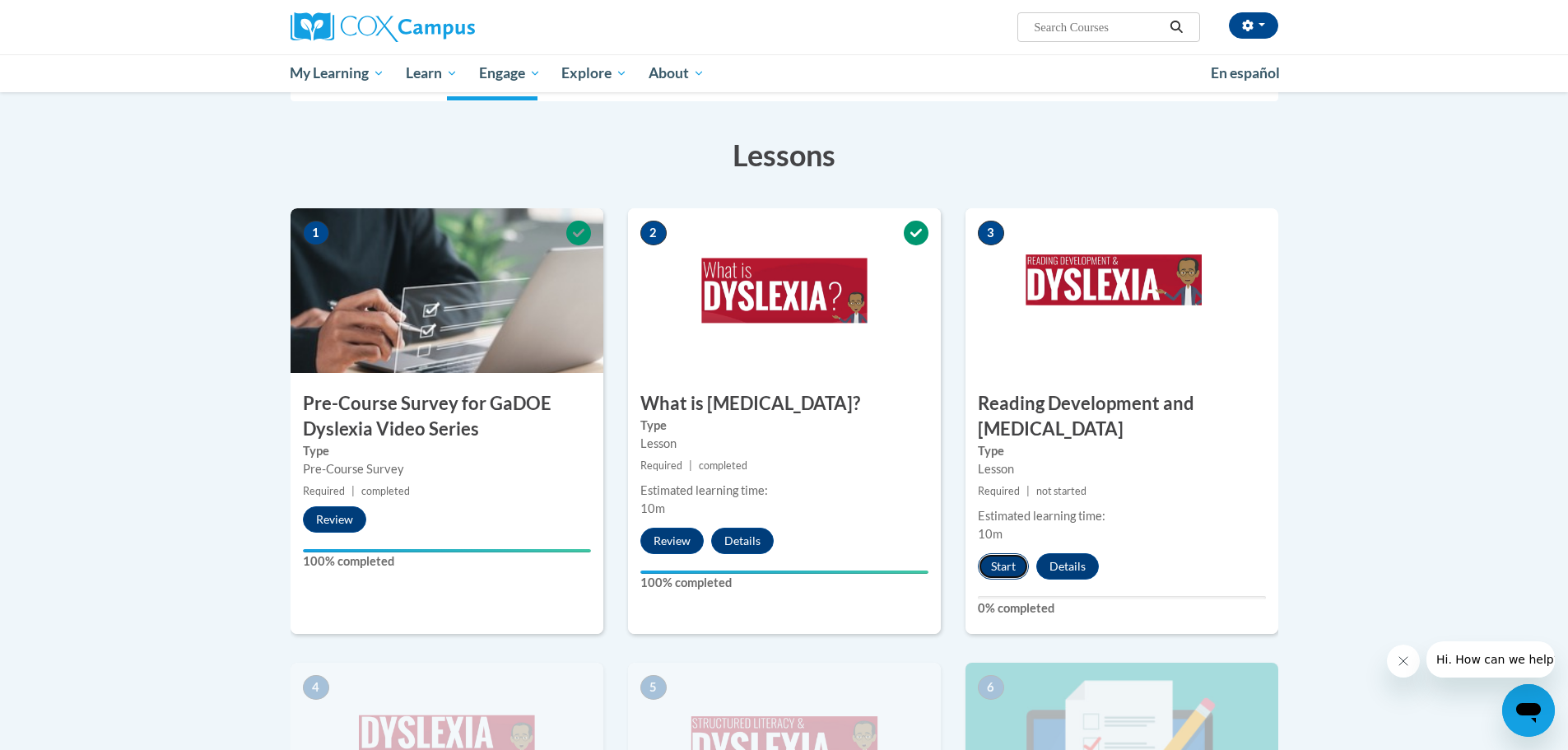
click at [998, 553] on button "Start" at bounding box center [1004, 566] width 51 height 26
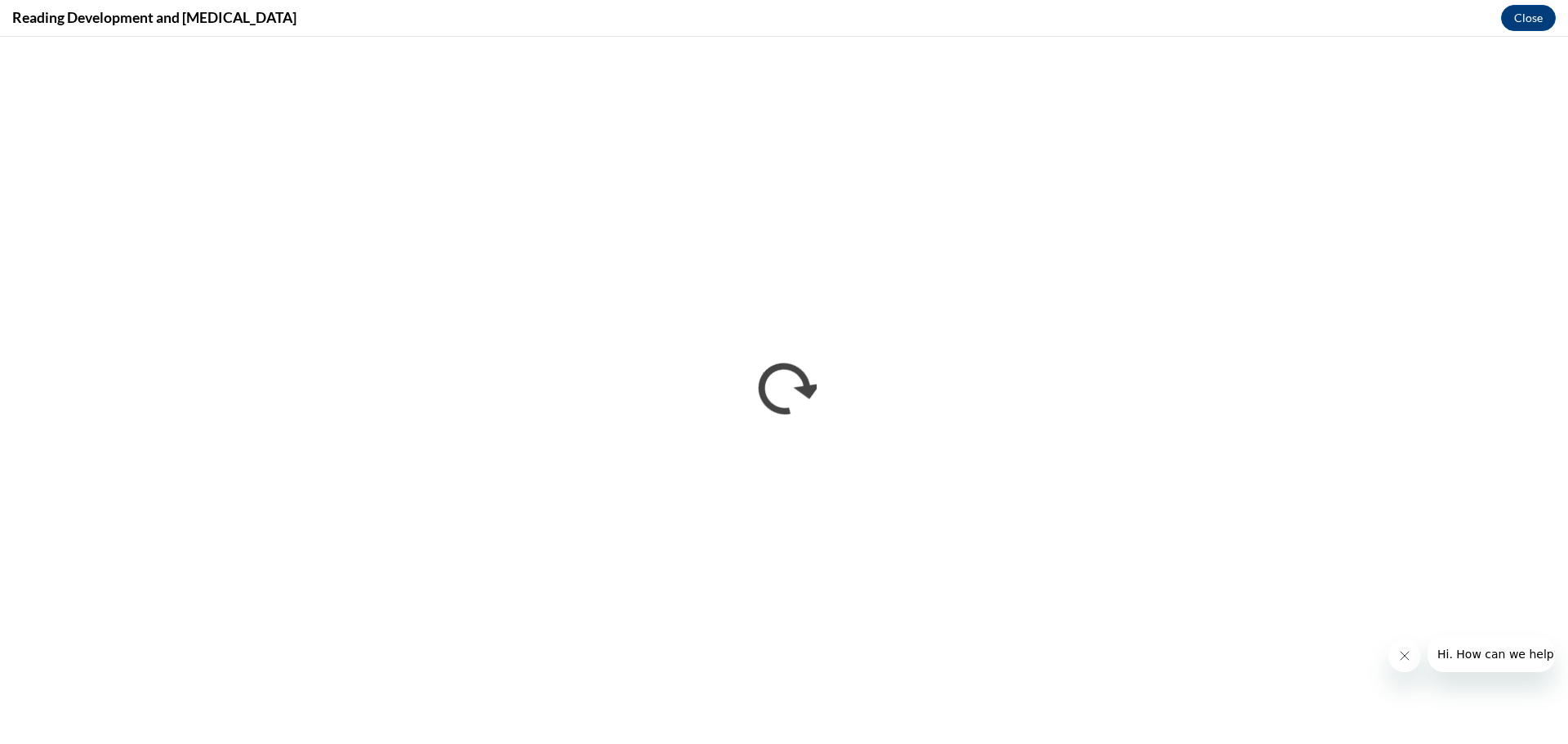
scroll to position [0, 0]
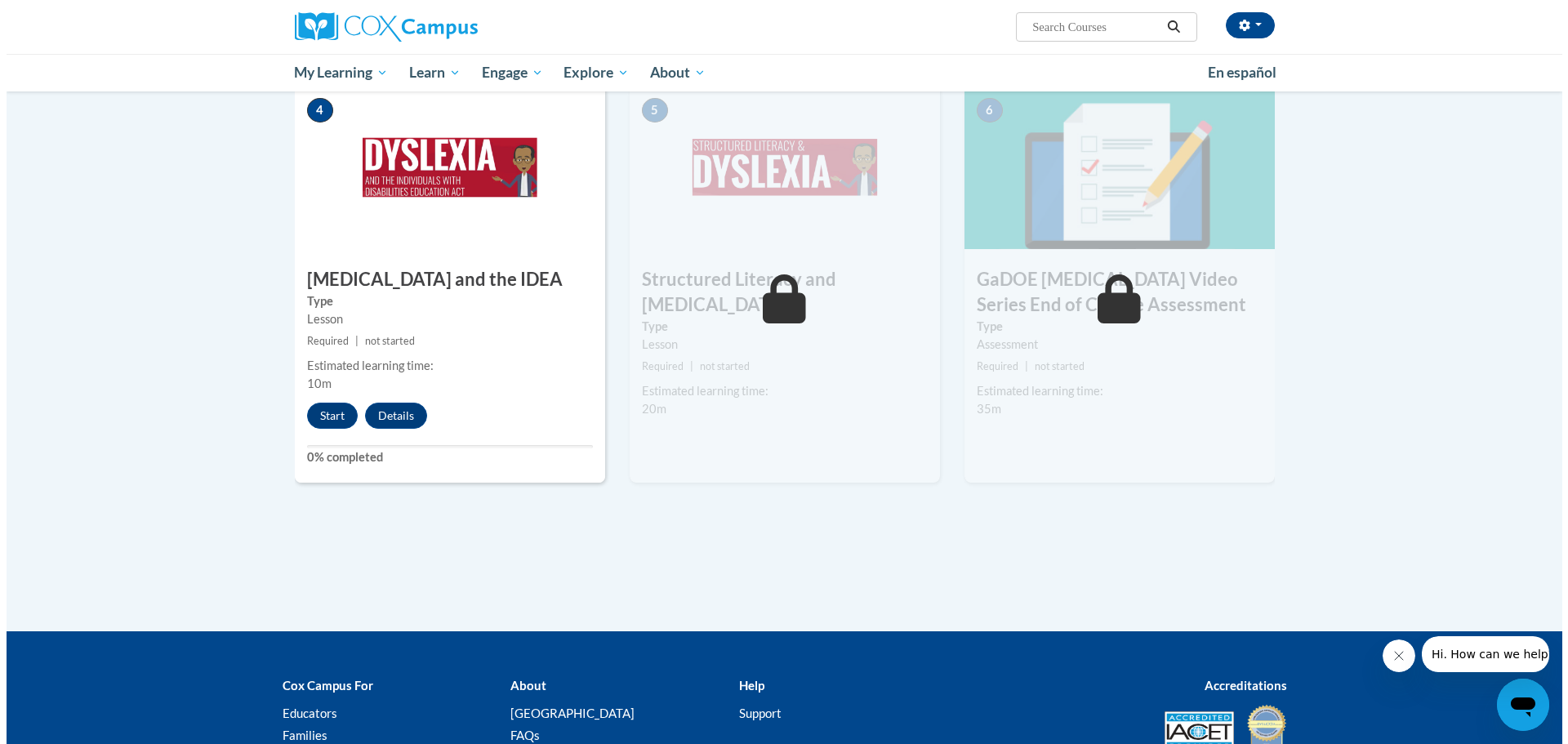
scroll to position [653, 0]
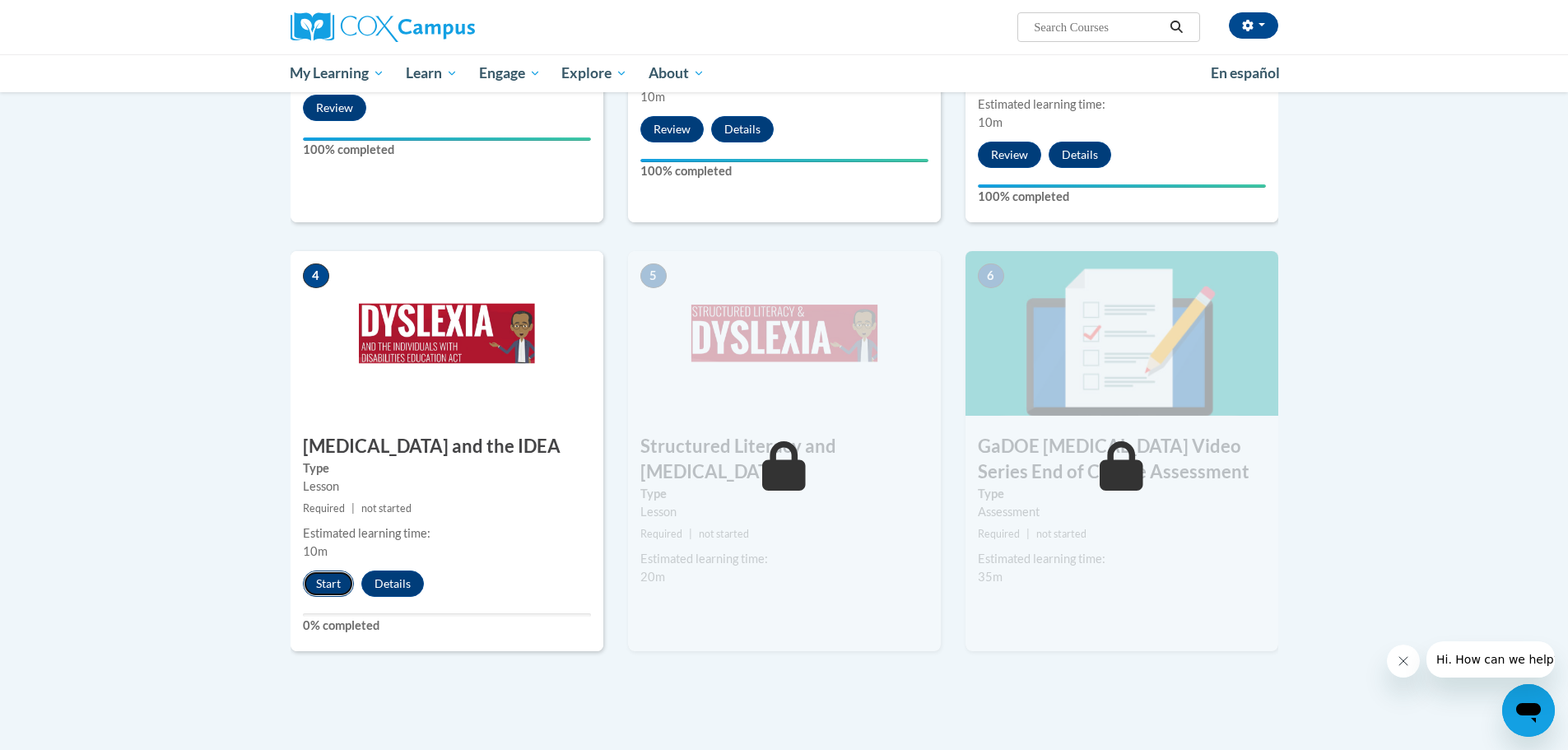
click at [323, 570] on button "Start" at bounding box center [329, 583] width 51 height 26
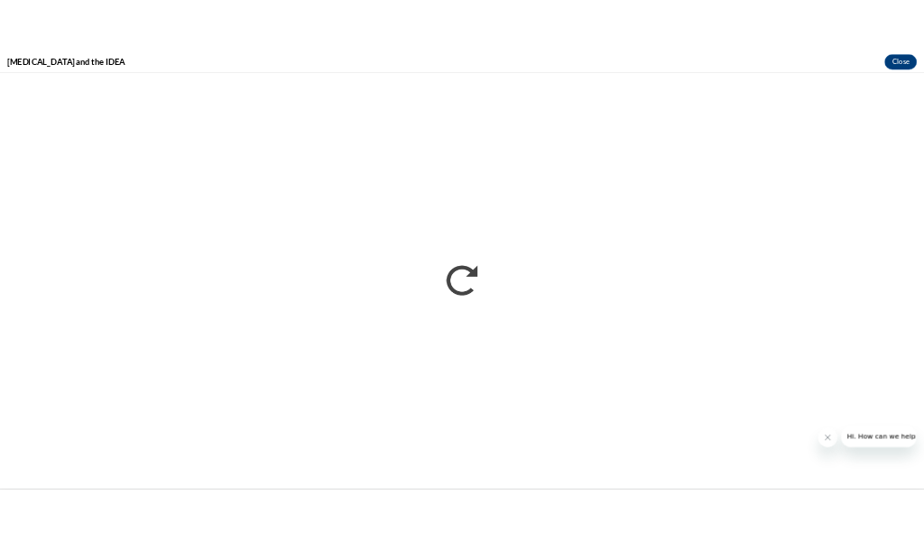
scroll to position [0, 0]
